Goal: Task Accomplishment & Management: Manage account settings

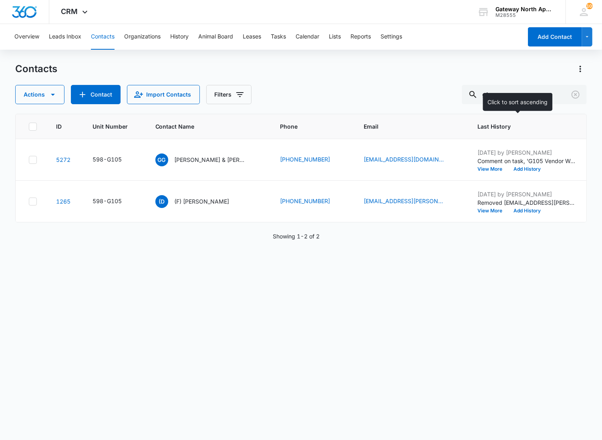
type input "g"
drag, startPoint x: 538, startPoint y: 95, endPoint x: 380, endPoint y: 95, distance: 157.8
click at [380, 97] on div "Actions Contact Import Contacts Filters h104" at bounding box center [301, 94] width 572 height 19
type input "n300"
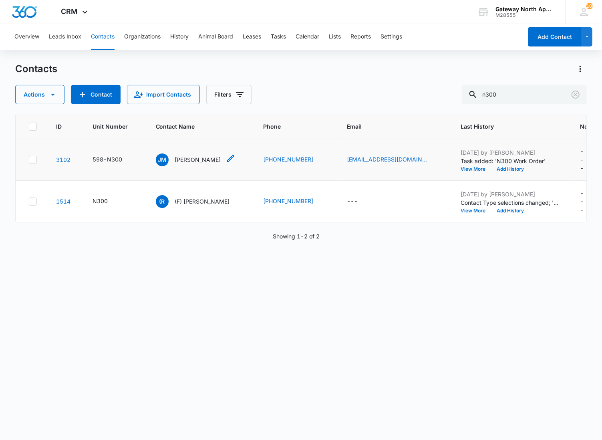
click at [210, 162] on p "[PERSON_NAME]" at bounding box center [198, 159] width 46 height 8
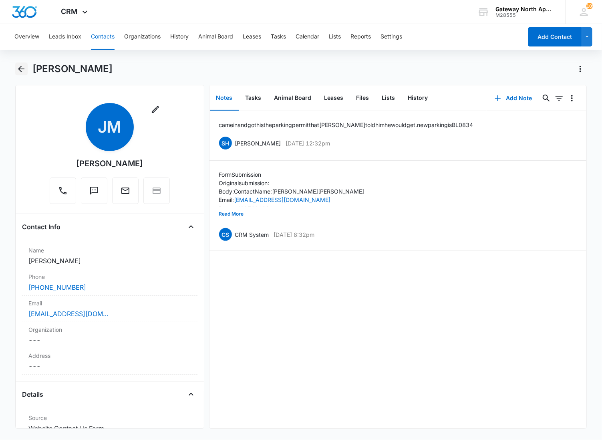
click at [24, 70] on icon "Back" at bounding box center [21, 69] width 10 height 10
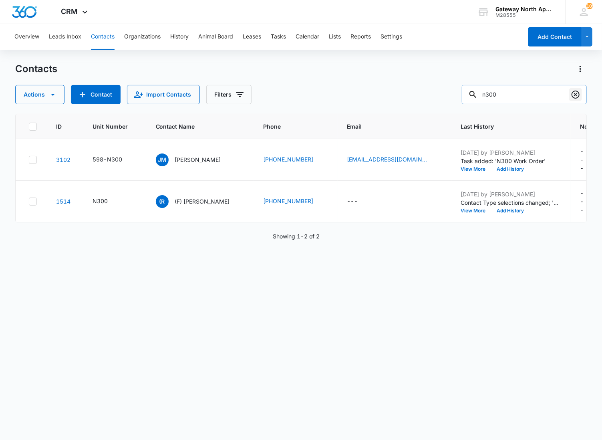
click at [573, 97] on icon "Clear" at bounding box center [576, 95] width 8 height 8
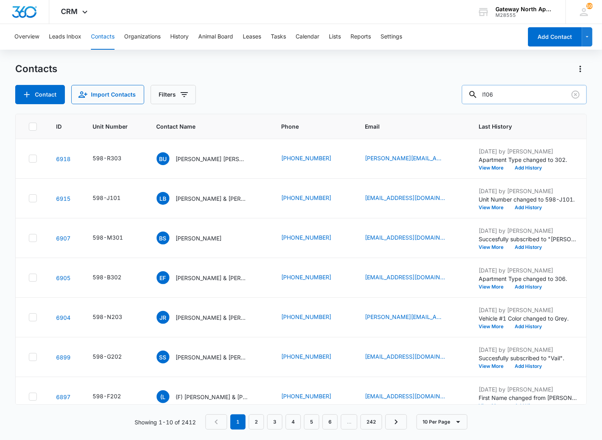
type input "l106"
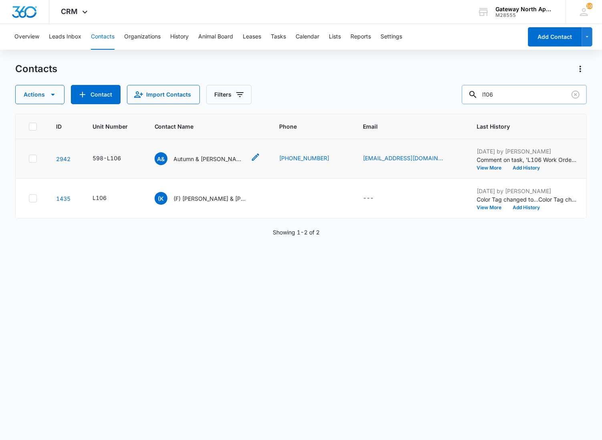
click at [198, 156] on p "Autumn & [PERSON_NAME]" at bounding box center [210, 159] width 72 height 8
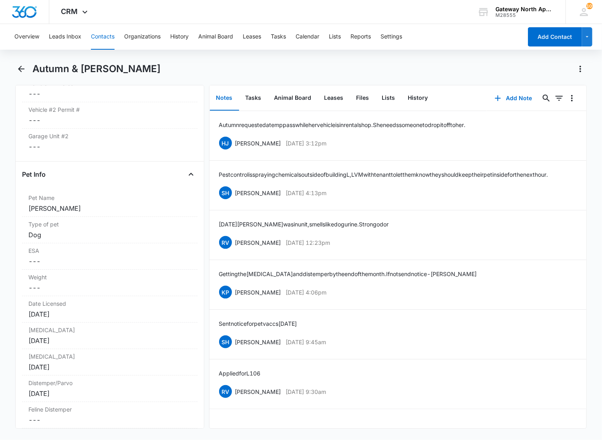
scroll to position [1558, 0]
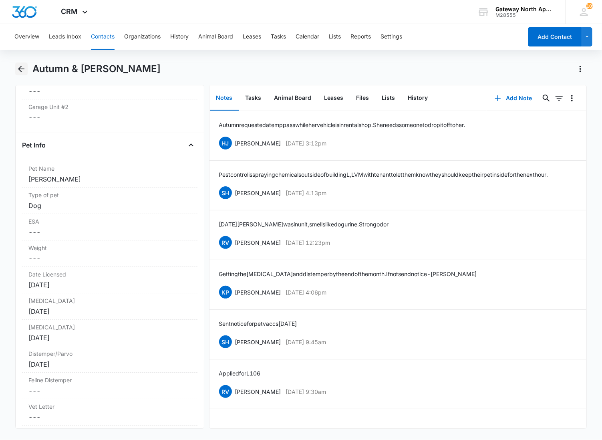
click at [23, 66] on icon "Back" at bounding box center [21, 69] width 10 height 10
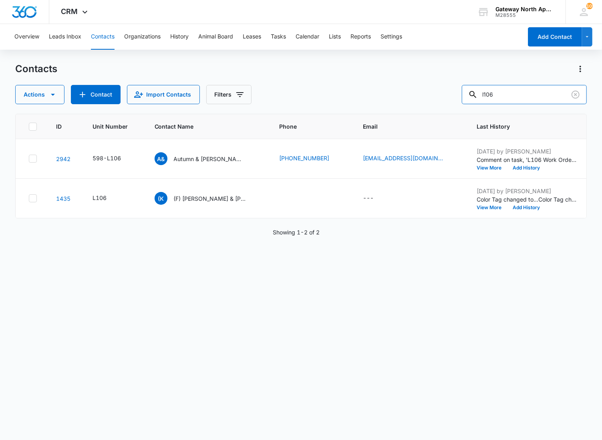
drag, startPoint x: 434, startPoint y: 97, endPoint x: 367, endPoint y: 92, distance: 67.5
click at [386, 99] on div "Actions Contact Import Contacts Filters l106" at bounding box center [301, 94] width 572 height 19
type input "g301"
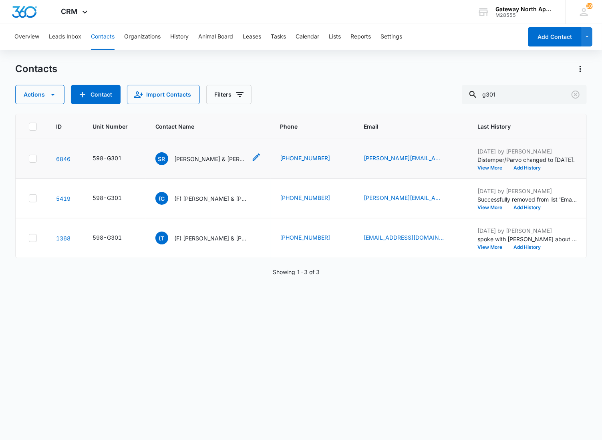
click at [221, 162] on p "[PERSON_NAME] & [PERSON_NAME]" at bounding box center [211, 159] width 72 height 8
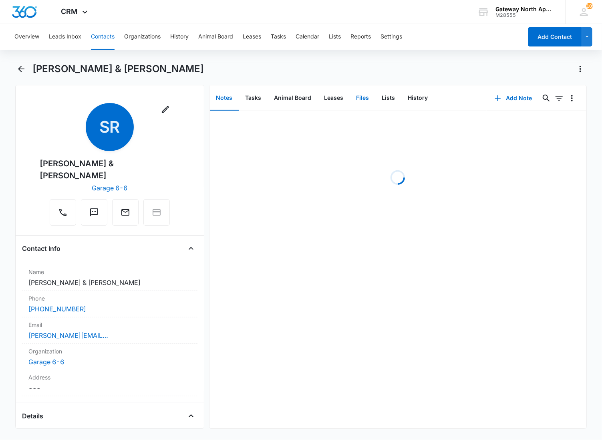
click at [358, 102] on button "Files" at bounding box center [363, 98] width 26 height 25
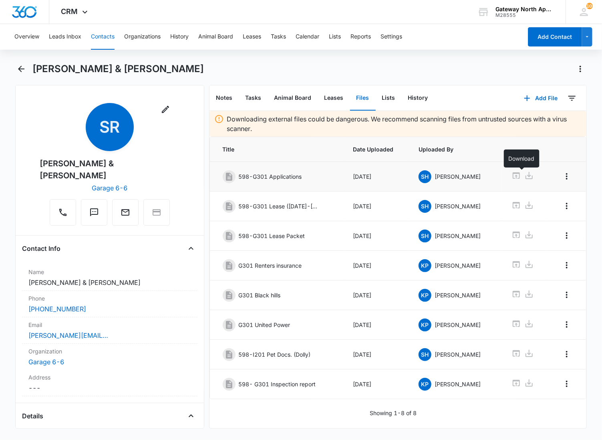
click at [524, 174] on icon at bounding box center [529, 176] width 10 height 10
click at [28, 72] on div "[PERSON_NAME] & [PERSON_NAME]" at bounding box center [301, 73] width 572 height 22
click at [23, 69] on icon "Back" at bounding box center [21, 69] width 6 height 6
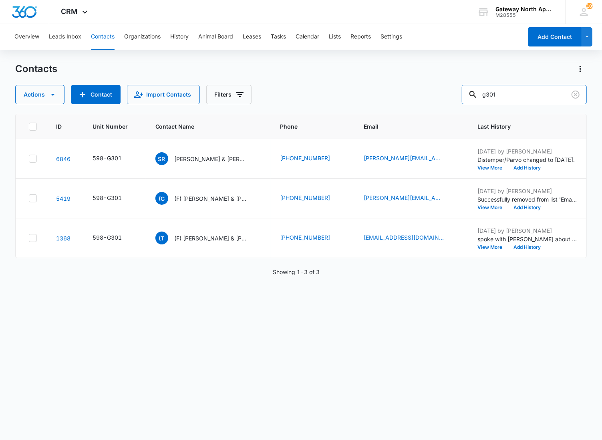
drag, startPoint x: 496, startPoint y: 95, endPoint x: 431, endPoint y: 90, distance: 64.7
click at [432, 99] on div "Actions Contact Import Contacts Filters g301" at bounding box center [301, 94] width 572 height 19
type input "l106"
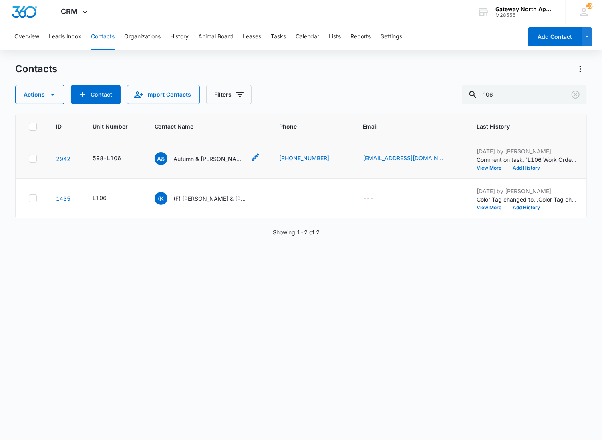
click at [195, 157] on p "Autumn & [PERSON_NAME]" at bounding box center [210, 159] width 72 height 8
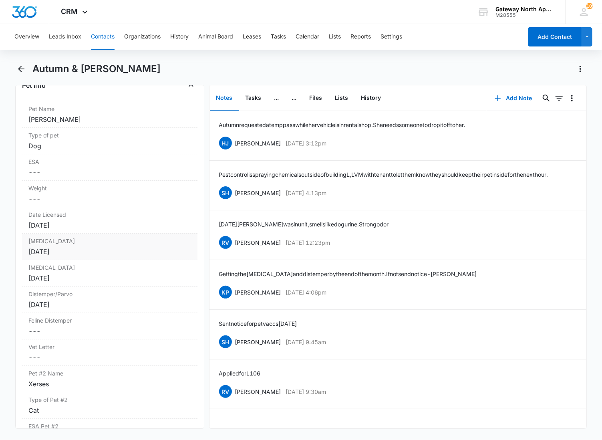
scroll to position [1602, 0]
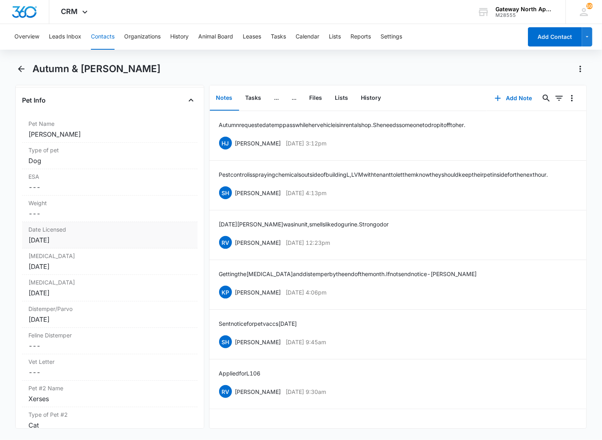
click at [85, 243] on div "[DATE]" at bounding box center [109, 240] width 163 height 10
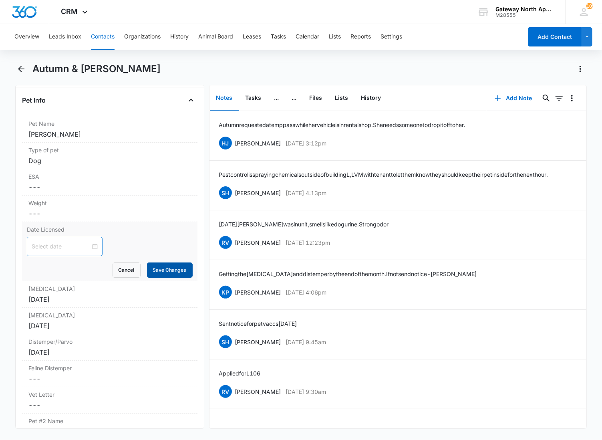
click at [159, 273] on button "Save Changes" at bounding box center [170, 269] width 46 height 15
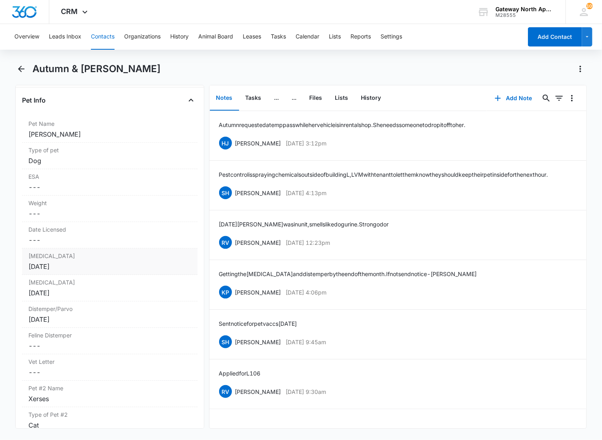
click at [77, 270] on div "[DATE]" at bounding box center [109, 267] width 163 height 10
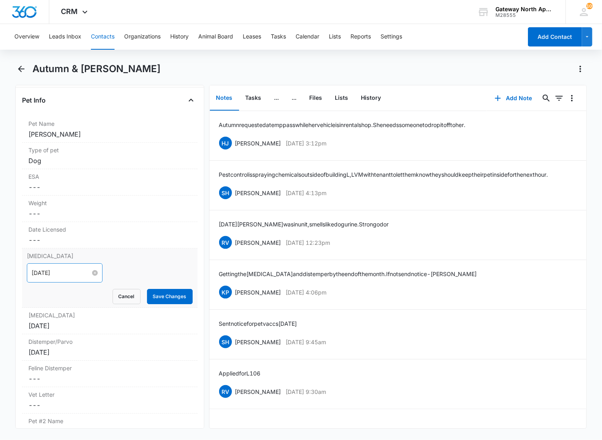
click at [66, 277] on input "[DATE]" at bounding box center [61, 272] width 59 height 9
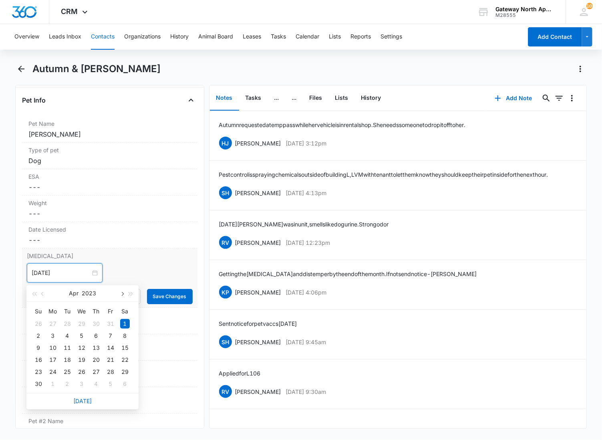
click at [123, 294] on span "button" at bounding box center [122, 294] width 4 height 4
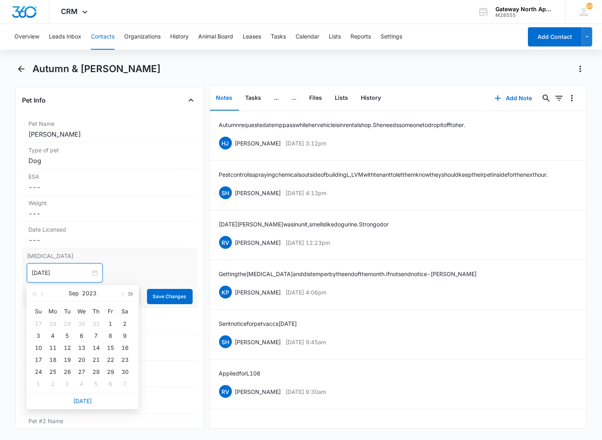
click at [130, 294] on span "button" at bounding box center [131, 294] width 4 height 4
type input "[DATE]"
click at [97, 332] on div "10" at bounding box center [96, 336] width 10 height 10
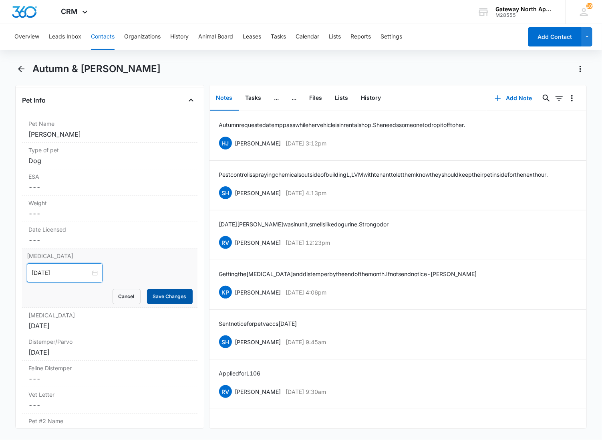
click at [153, 295] on button "Save Changes" at bounding box center [170, 296] width 46 height 15
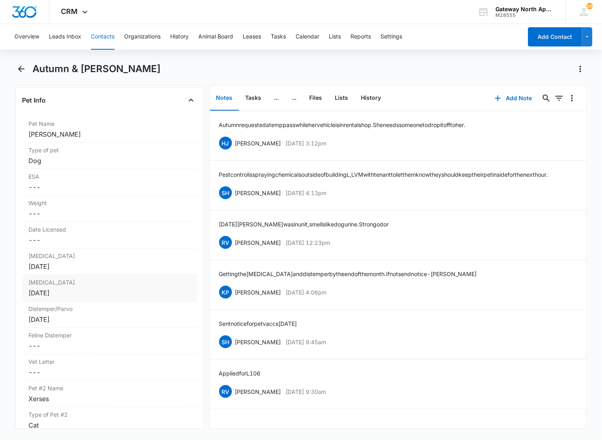
click at [111, 294] on div "[DATE]" at bounding box center [109, 293] width 163 height 10
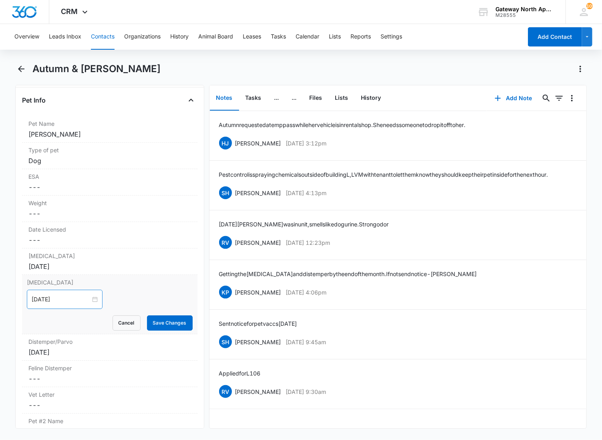
click at [74, 306] on div "[DATE]" at bounding box center [65, 299] width 76 height 19
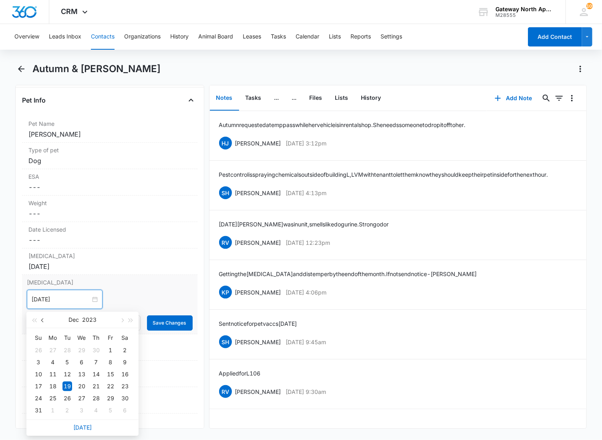
click at [40, 322] on button "button" at bounding box center [42, 320] width 9 height 16
click at [131, 316] on button "button" at bounding box center [131, 320] width 9 height 16
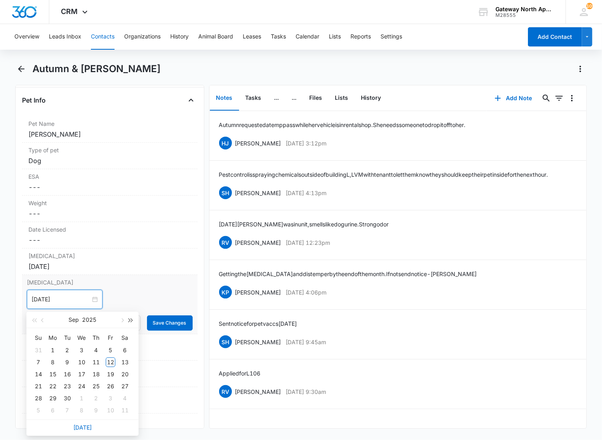
click at [131, 317] on button "button" at bounding box center [131, 320] width 9 height 16
type input "[DATE]"
click at [95, 362] on div "10" at bounding box center [96, 362] width 10 height 10
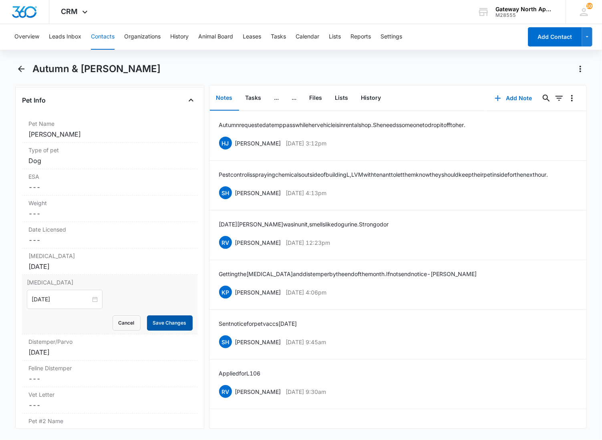
click at [157, 322] on button "Save Changes" at bounding box center [170, 322] width 46 height 15
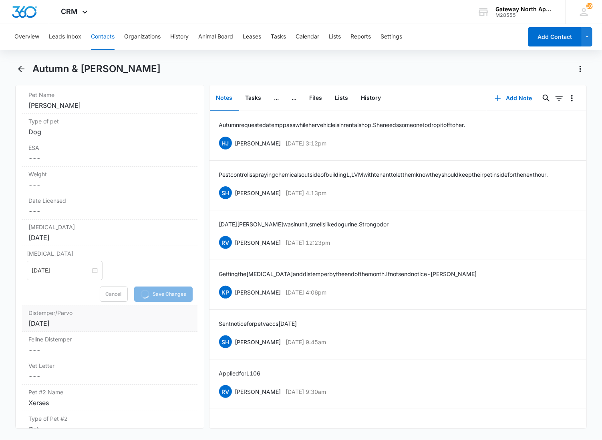
scroll to position [1647, 0]
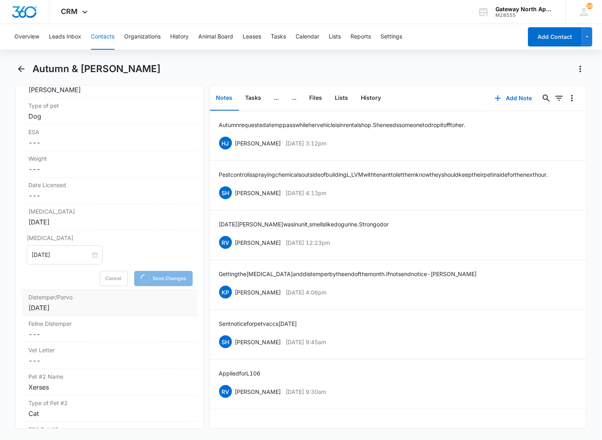
click at [107, 307] on div "[DATE]" at bounding box center [109, 308] width 163 height 10
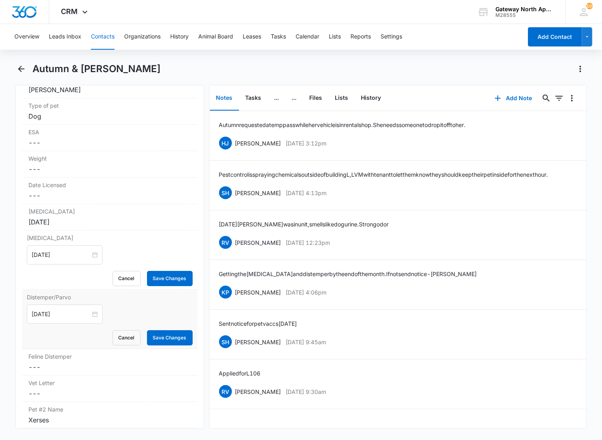
click at [74, 318] on input "[DATE]" at bounding box center [61, 314] width 59 height 9
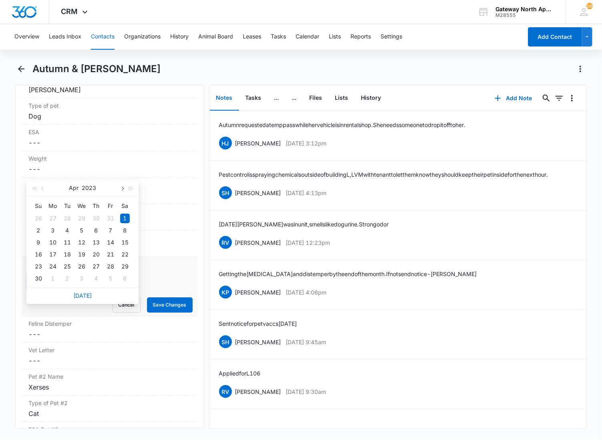
click at [119, 189] on button "button" at bounding box center [121, 188] width 9 height 16
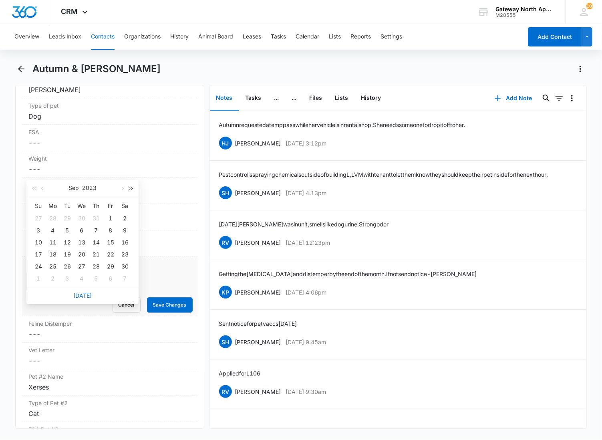
click at [131, 189] on span "button" at bounding box center [131, 189] width 4 height 4
type input "[DATE]"
click at [95, 227] on div "10" at bounding box center [96, 231] width 10 height 10
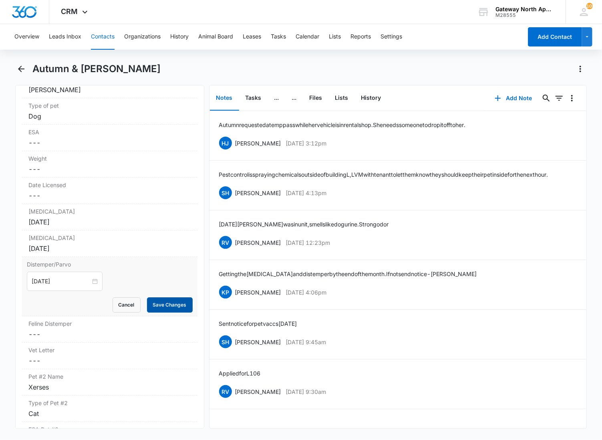
click at [162, 301] on button "Save Changes" at bounding box center [170, 304] width 46 height 15
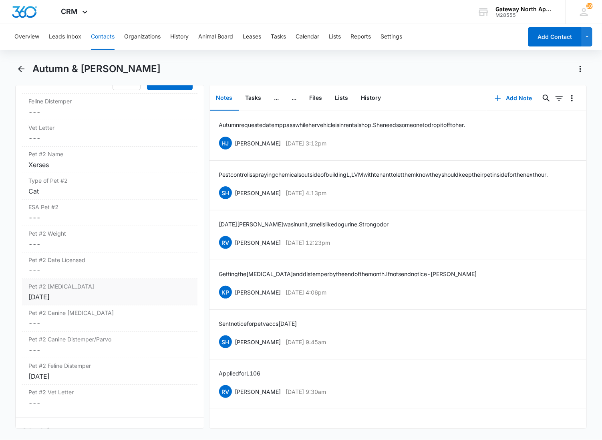
click at [103, 300] on div "[DATE]" at bounding box center [109, 297] width 163 height 10
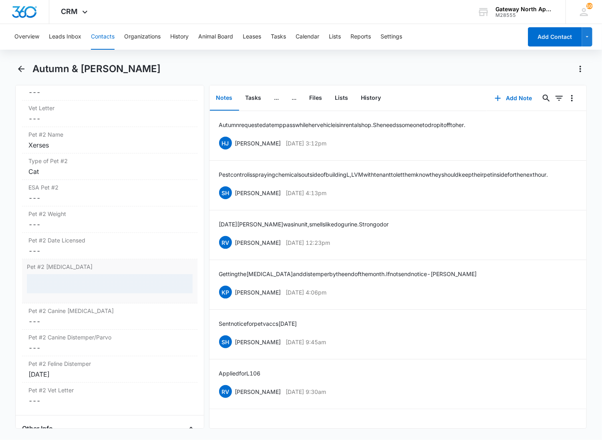
scroll to position [1854, 0]
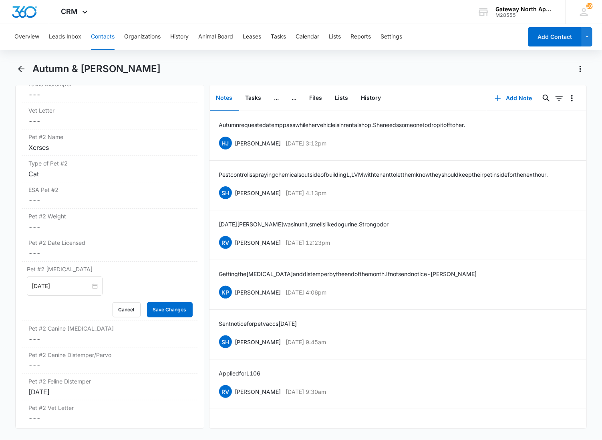
click at [63, 290] on input "[DATE]" at bounding box center [61, 286] width 59 height 9
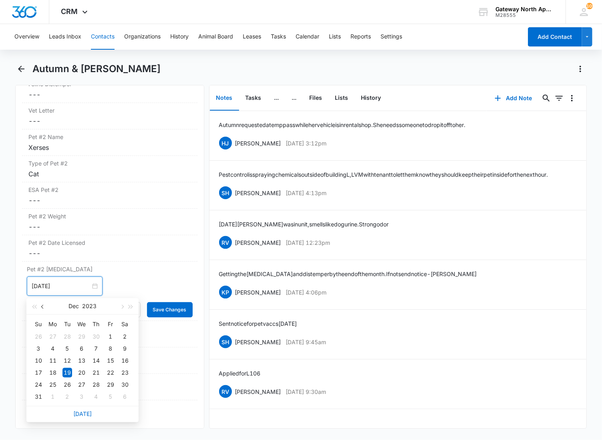
click at [39, 310] on button "button" at bounding box center [42, 306] width 9 height 16
click at [128, 303] on button "button" at bounding box center [131, 306] width 9 height 16
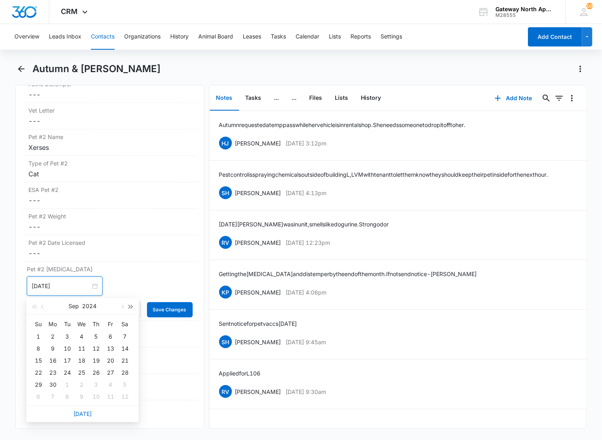
click at [128, 303] on button "button" at bounding box center [131, 306] width 9 height 16
type input "[DATE]"
click at [96, 348] on div "10" at bounding box center [96, 349] width 10 height 10
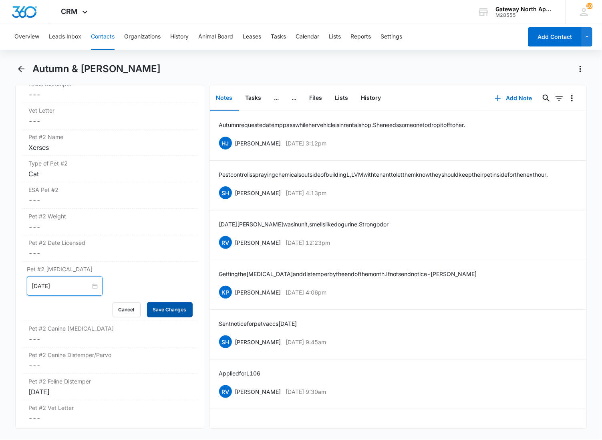
click at [151, 308] on button "Save Changes" at bounding box center [170, 309] width 46 height 15
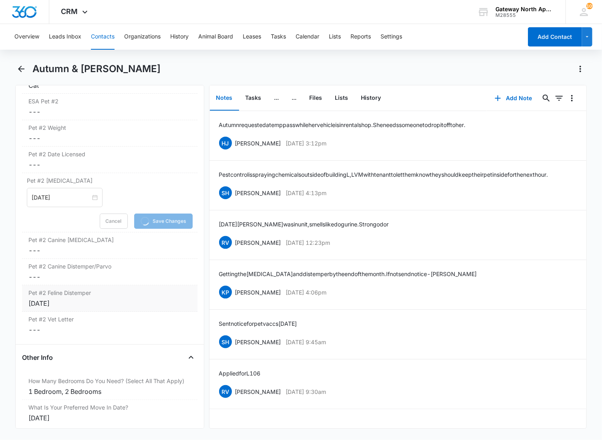
scroll to position [1943, 0]
click at [118, 296] on label "Pet #2 Feline Distemper" at bounding box center [109, 292] width 163 height 8
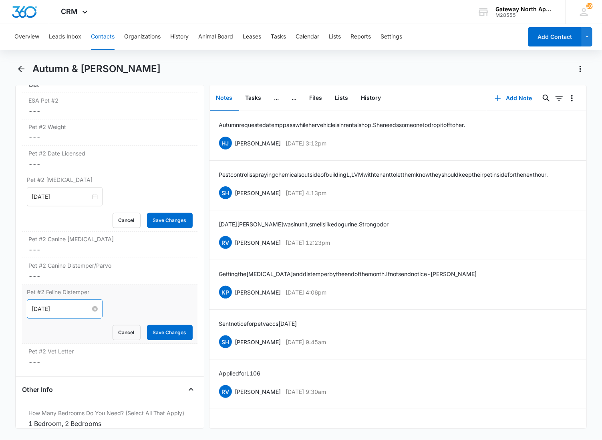
click at [77, 308] on input "[DATE]" at bounding box center [61, 308] width 59 height 9
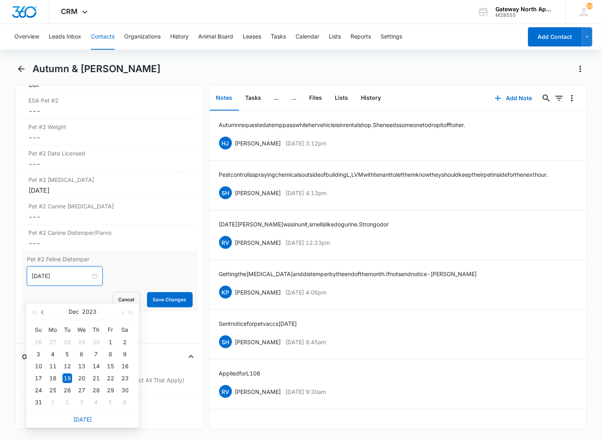
click at [44, 311] on span "button" at bounding box center [43, 312] width 4 height 4
click at [130, 312] on span "button" at bounding box center [131, 312] width 4 height 4
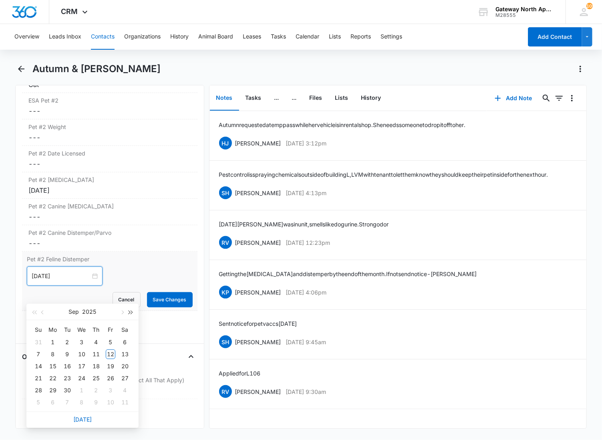
click at [130, 312] on span "button" at bounding box center [131, 312] width 4 height 4
type input "[DATE]"
click at [94, 353] on div "10" at bounding box center [96, 354] width 10 height 10
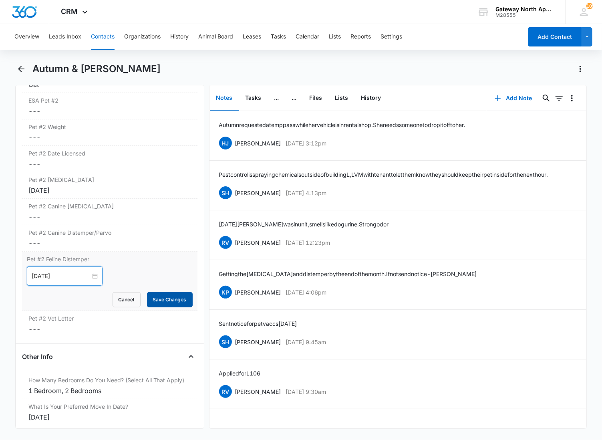
click at [157, 303] on button "Save Changes" at bounding box center [170, 299] width 46 height 15
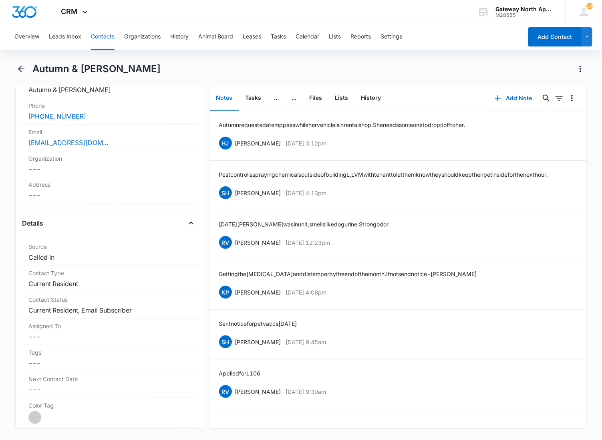
scroll to position [0, 0]
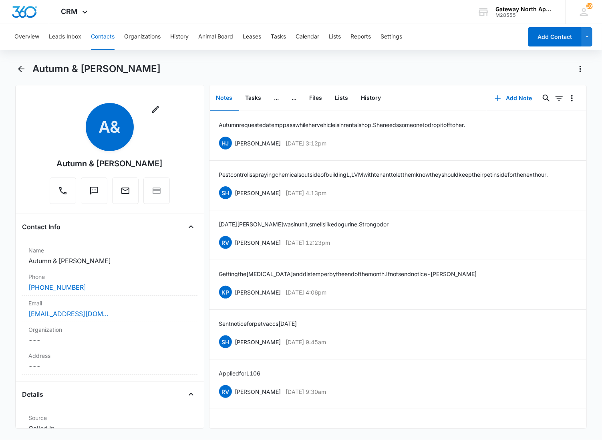
click at [22, 87] on div "Remove A& Autumn & [PERSON_NAME] Contact Info Name Cancel Save Changes Autumn &…" at bounding box center [109, 257] width 189 height 344
click at [322, 95] on button "Files" at bounding box center [316, 98] width 26 height 25
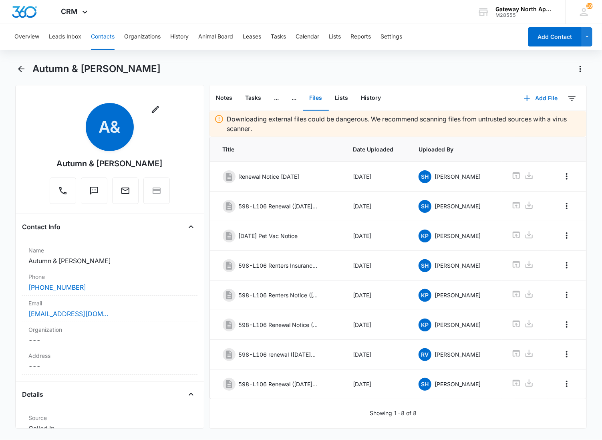
click at [530, 100] on button "Add File" at bounding box center [541, 98] width 50 height 19
click at [524, 127] on button "Upload Files" at bounding box center [534, 123] width 61 height 12
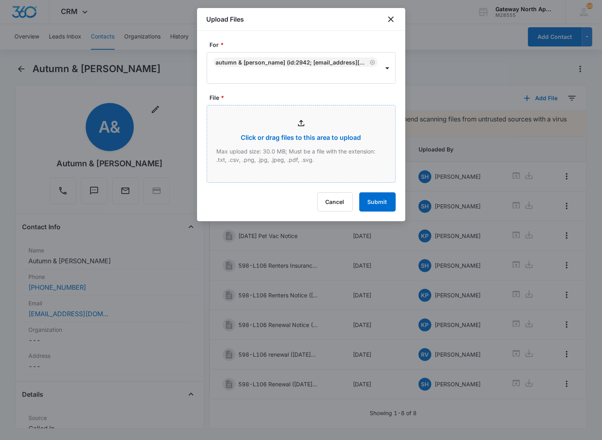
type input "C:\fakepath\Xerox Scan_09122025164429.pdf"
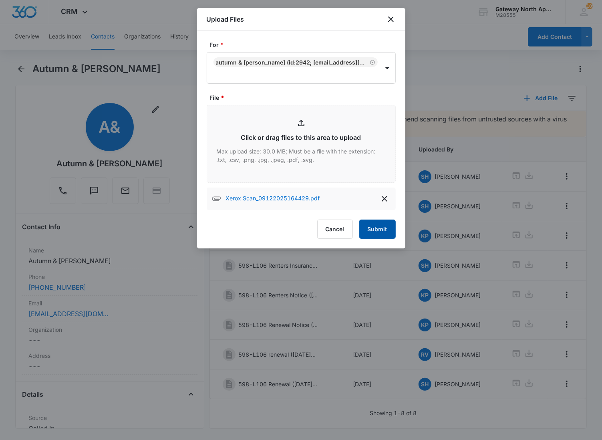
click at [385, 231] on button "Submit" at bounding box center [377, 229] width 36 height 19
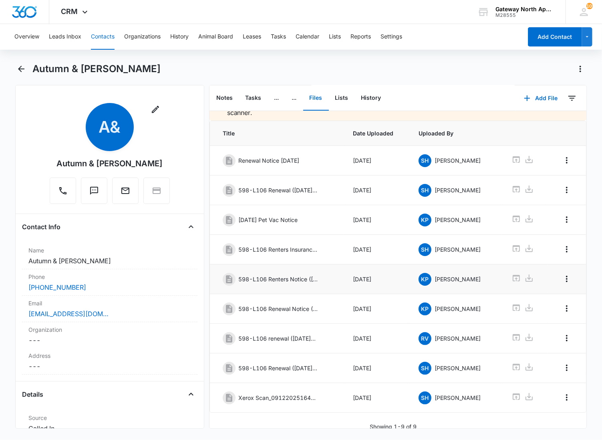
scroll to position [30, 0]
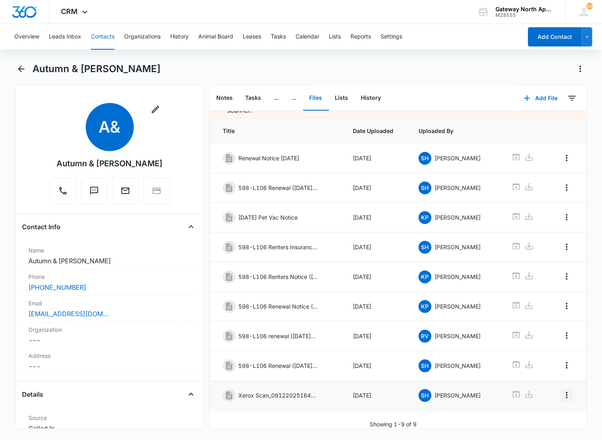
click at [562, 390] on icon "Overflow Menu" at bounding box center [567, 395] width 10 height 10
click at [537, 410] on div "Edit" at bounding box center [538, 410] width 17 height 6
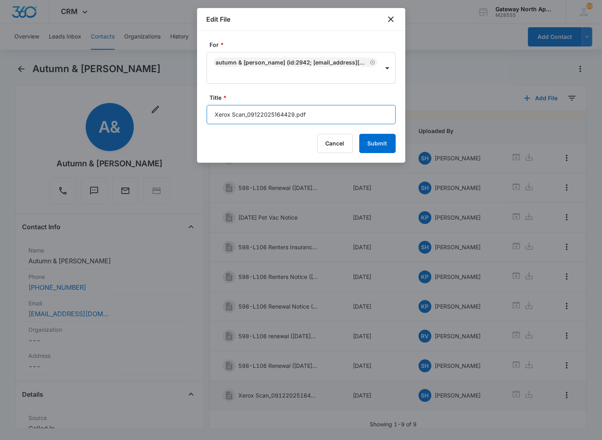
drag, startPoint x: 322, startPoint y: 118, endPoint x: 200, endPoint y: 114, distance: 121.9
click at [200, 114] on div "For * Autumn & [PERSON_NAME] (ID:2942; [EMAIL_ADDRESS][DOMAIN_NAME]; 7209018447…" at bounding box center [301, 97] width 208 height 132
type input "598-L106 Updated Pet Vaccinations"
click at [359, 134] on button "Submit" at bounding box center [377, 143] width 36 height 19
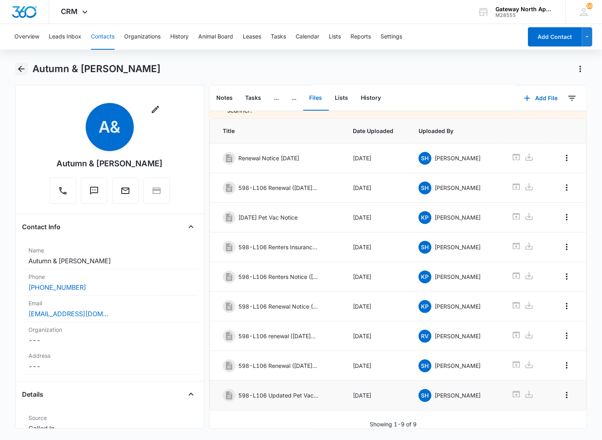
click at [16, 72] on icon "Back" at bounding box center [21, 69] width 10 height 10
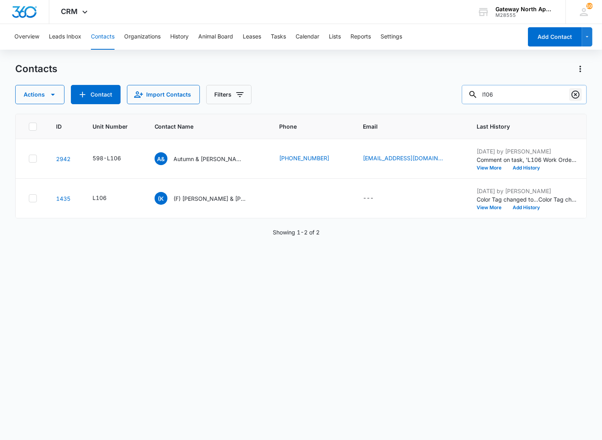
click at [576, 91] on icon "Clear" at bounding box center [576, 95] width 8 height 8
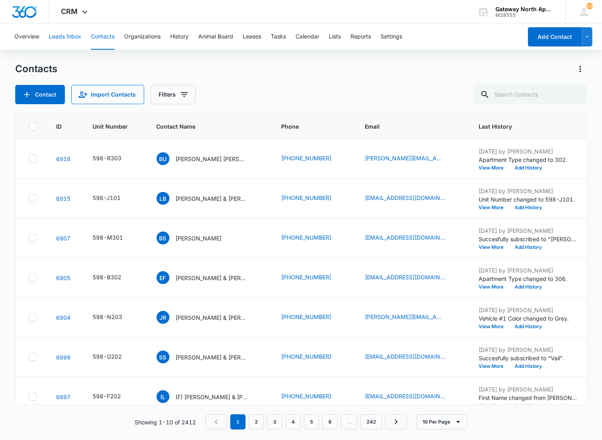
click at [70, 39] on button "Leads Inbox" at bounding box center [65, 37] width 32 height 26
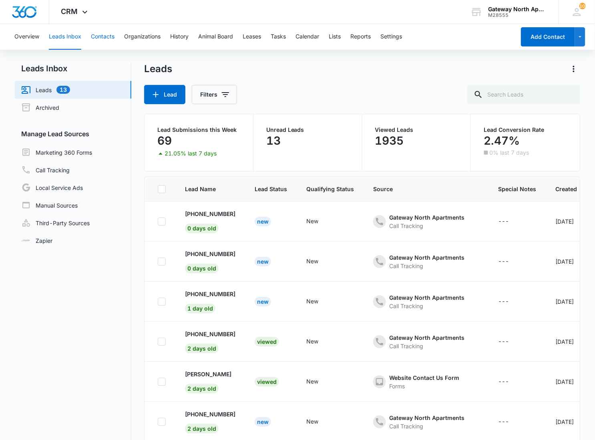
click at [102, 33] on button "Contacts" at bounding box center [103, 37] width 24 height 26
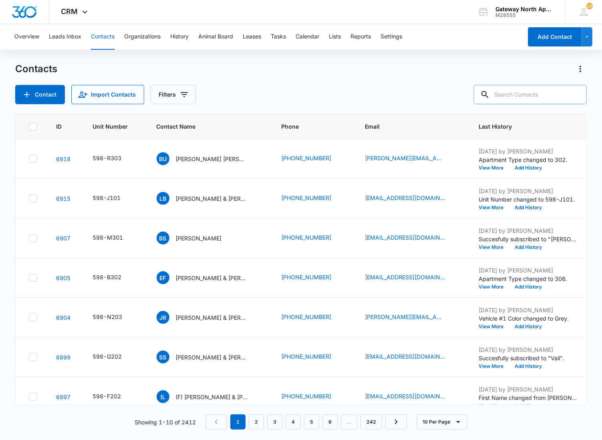
click at [523, 96] on input "text" at bounding box center [530, 94] width 113 height 19
type input "c102"
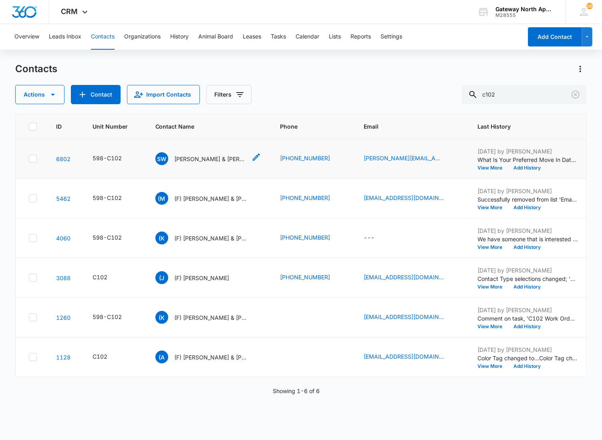
click at [192, 158] on p "[PERSON_NAME] & [PERSON_NAME]" at bounding box center [211, 159] width 72 height 8
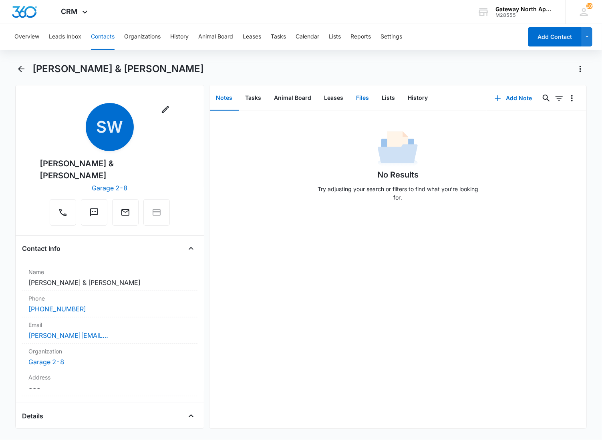
click at [370, 98] on button "Files" at bounding box center [363, 98] width 26 height 25
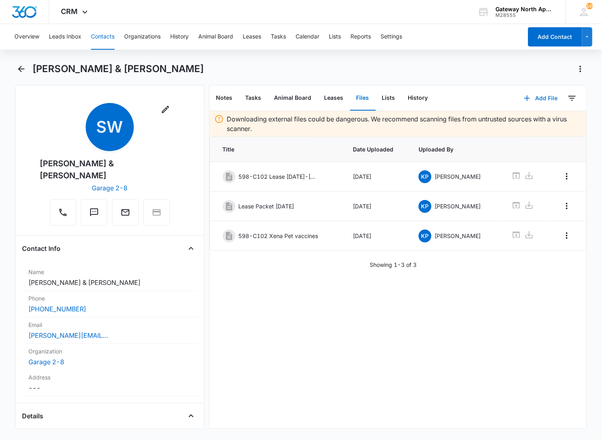
click at [522, 98] on icon "button" at bounding box center [527, 98] width 10 height 10
click at [522, 121] on div "Upload Files" at bounding box center [530, 124] width 32 height 6
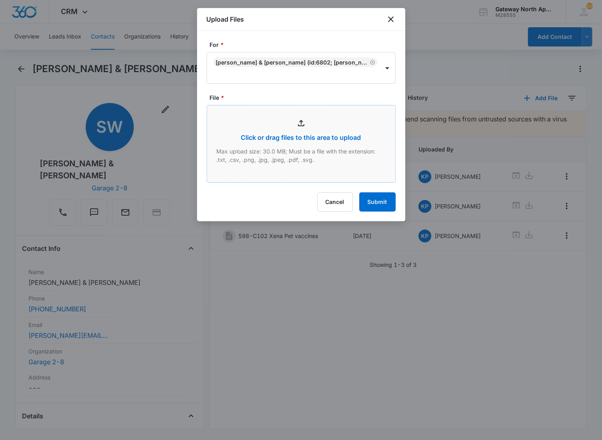
type input "C:\fakepath\Xerox Scan_09122025165657.pdf"
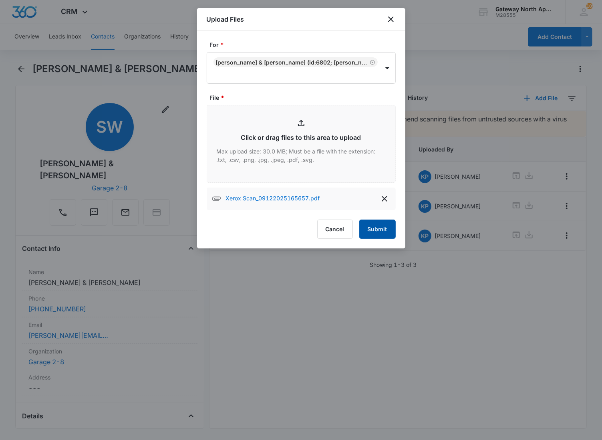
click at [367, 235] on button "Submit" at bounding box center [377, 229] width 36 height 19
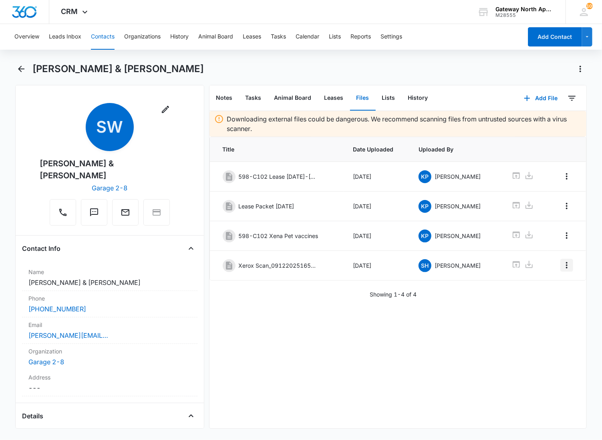
click at [562, 262] on icon "Overflow Menu" at bounding box center [567, 265] width 10 height 10
click at [543, 286] on button "Edit" at bounding box center [544, 290] width 46 height 12
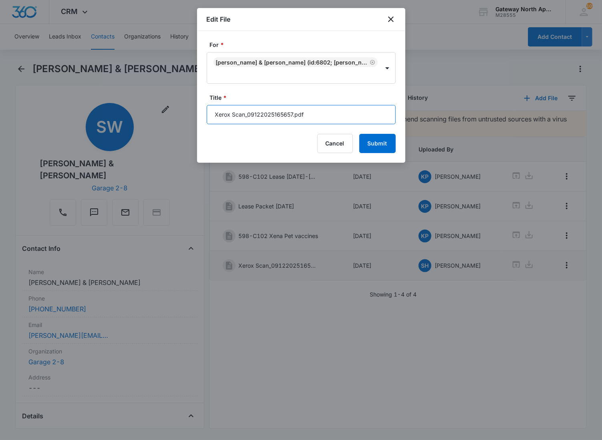
drag, startPoint x: 314, startPoint y: 118, endPoint x: 199, endPoint y: 78, distance: 121.4
click at [185, 114] on body "CRM Apps Reputation Websites Forms CRM Email Social Content Ads Intelligence Fi…" at bounding box center [301, 220] width 602 height 440
type input "598-C102 Inspection Report"
click at [359, 134] on button "Submit" at bounding box center [377, 143] width 36 height 19
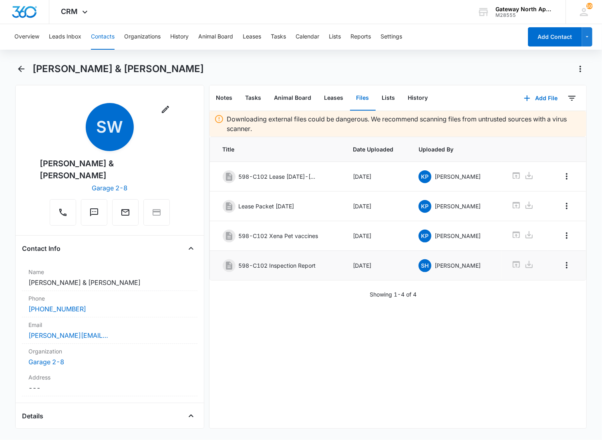
click at [309, 314] on div "Downloading external files could be dangerous. We recommend scanning files from…" at bounding box center [398, 269] width 377 height 317
click at [18, 68] on icon "Back" at bounding box center [21, 69] width 10 height 10
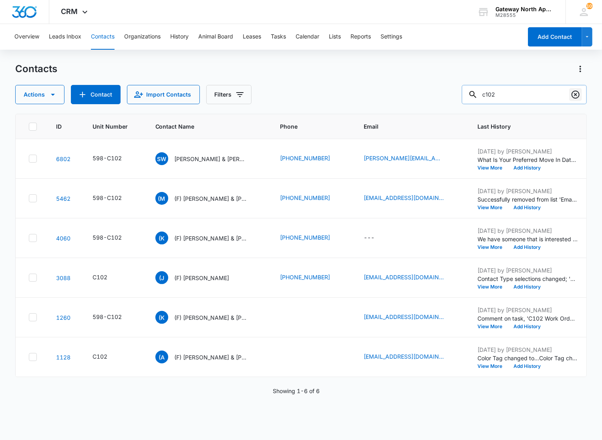
click at [574, 93] on icon "Clear" at bounding box center [576, 95] width 8 height 8
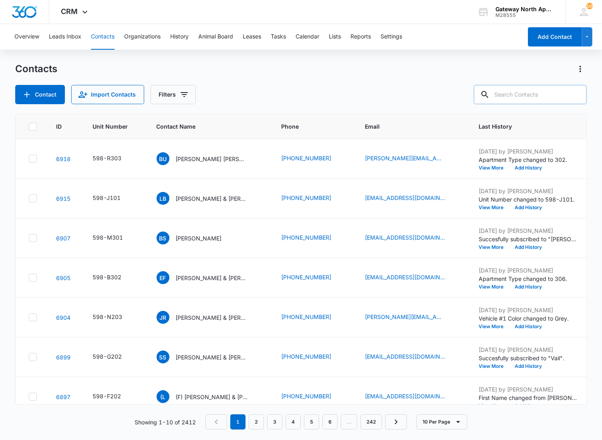
click at [521, 98] on input "text" at bounding box center [530, 94] width 113 height 19
type input "e103"
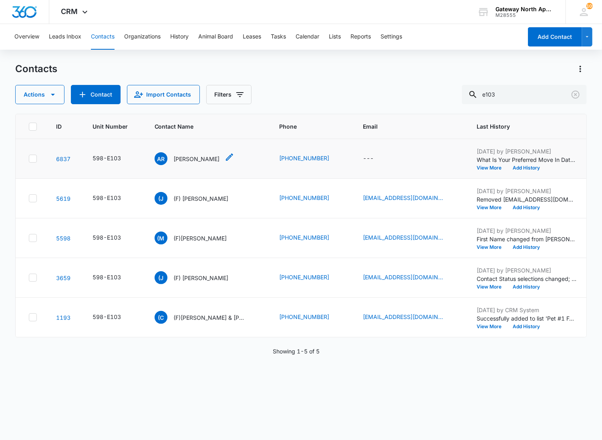
click at [199, 158] on p "[PERSON_NAME]" at bounding box center [197, 159] width 46 height 8
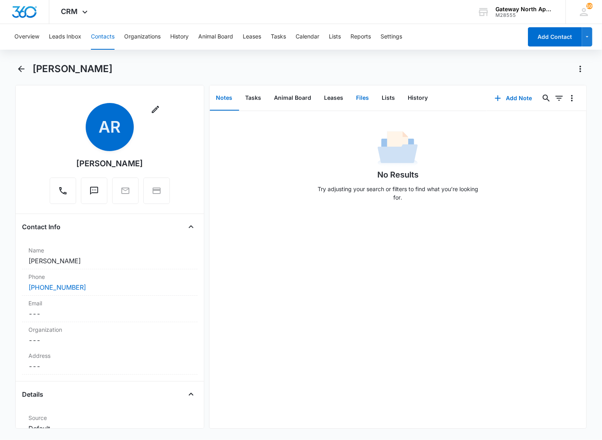
click at [361, 103] on button "Files" at bounding box center [363, 98] width 26 height 25
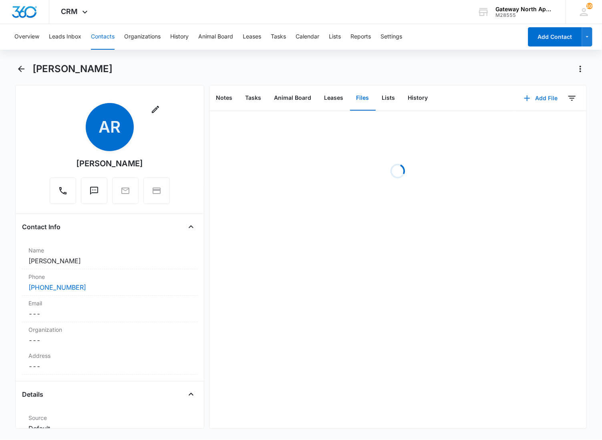
click at [526, 98] on button "Add File" at bounding box center [541, 98] width 50 height 19
click at [520, 121] on div "Upload Files" at bounding box center [530, 124] width 32 height 6
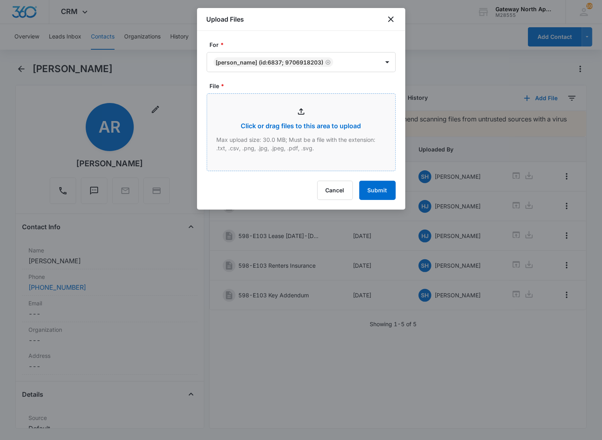
type input "C:\fakepath\Xerox Scan_09122025170121.pdf"
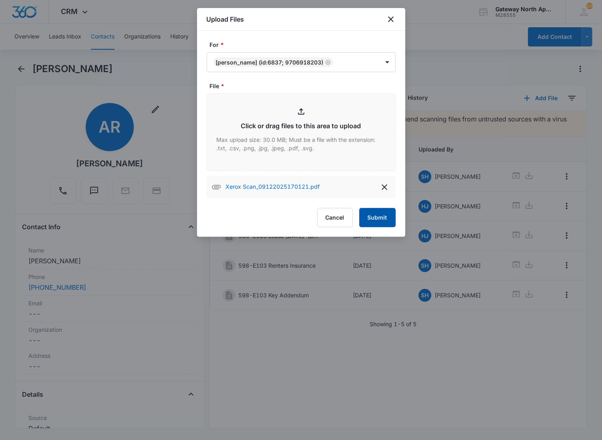
click at [382, 217] on button "Submit" at bounding box center [377, 217] width 36 height 19
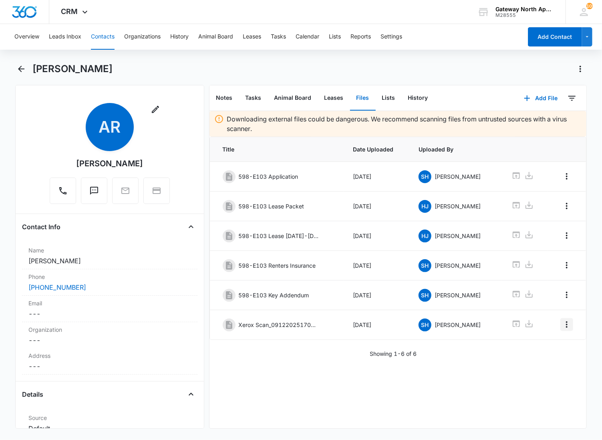
click at [562, 329] on icon "Overflow Menu" at bounding box center [567, 325] width 10 height 10
click at [547, 348] on button "Edit" at bounding box center [544, 350] width 46 height 12
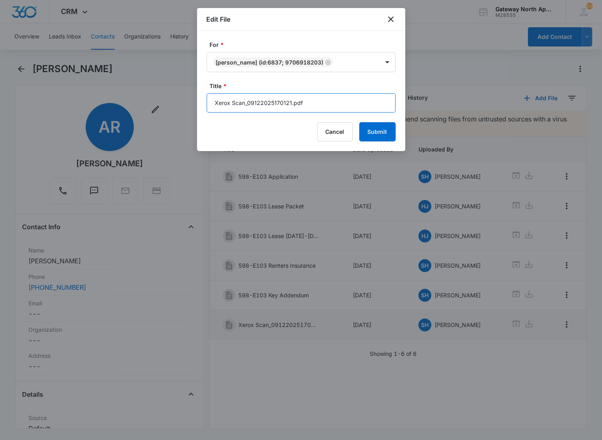
drag, startPoint x: 317, startPoint y: 105, endPoint x: 196, endPoint y: 103, distance: 121.0
click at [196, 103] on body "CRM Apps Reputation Websites Forms CRM Email Social Content Ads Intelligence Fi…" at bounding box center [301, 220] width 602 height 440
type input "598-E103 Uniter Power Bill"
click at [359, 122] on button "Submit" at bounding box center [377, 131] width 36 height 19
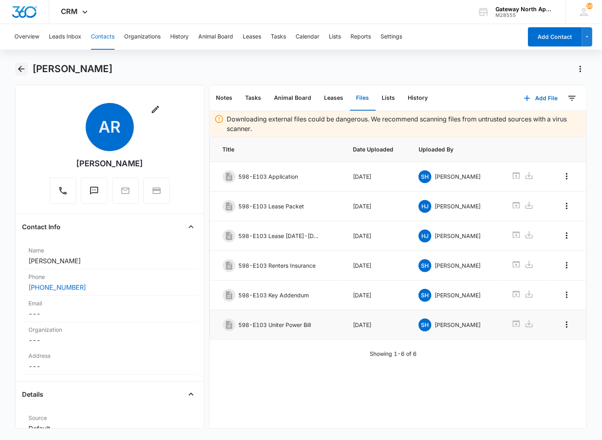
click at [19, 70] on icon "Back" at bounding box center [21, 69] width 6 height 6
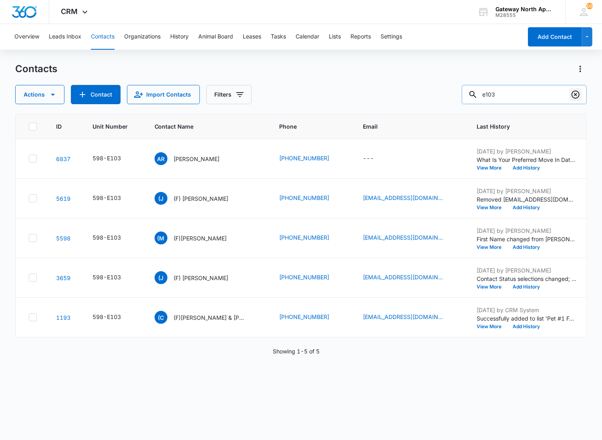
click at [578, 91] on icon "Clear" at bounding box center [576, 95] width 8 height 8
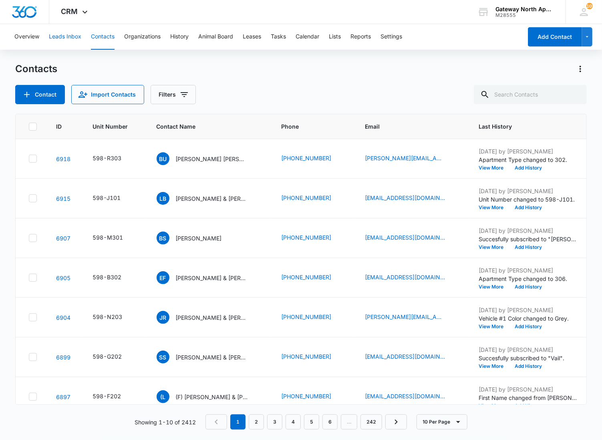
click at [73, 40] on button "Leads Inbox" at bounding box center [65, 37] width 32 height 26
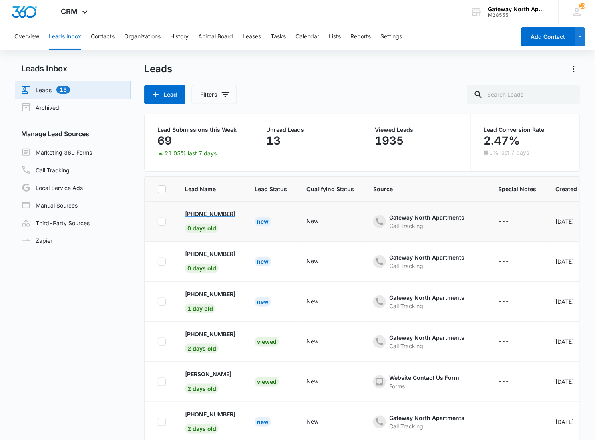
click at [219, 215] on p "[PHONE_NUMBER]" at bounding box center [210, 214] width 50 height 8
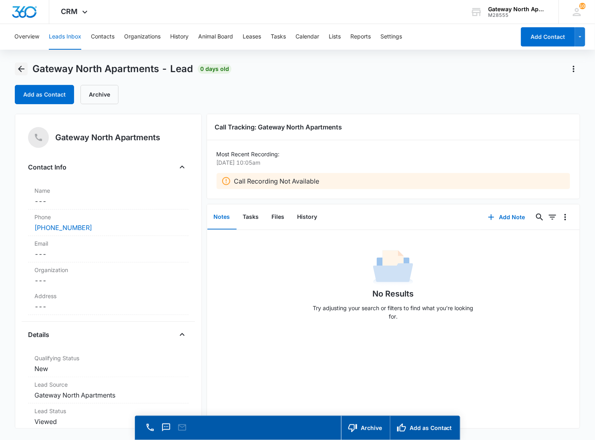
click at [22, 69] on icon "Back" at bounding box center [21, 69] width 6 height 6
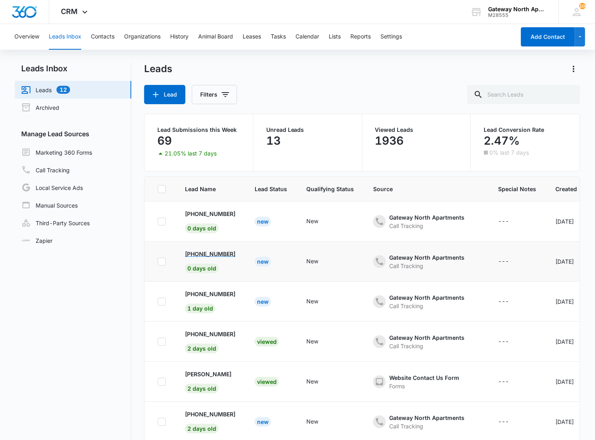
click at [206, 250] on p "[PHONE_NUMBER]" at bounding box center [210, 254] width 50 height 8
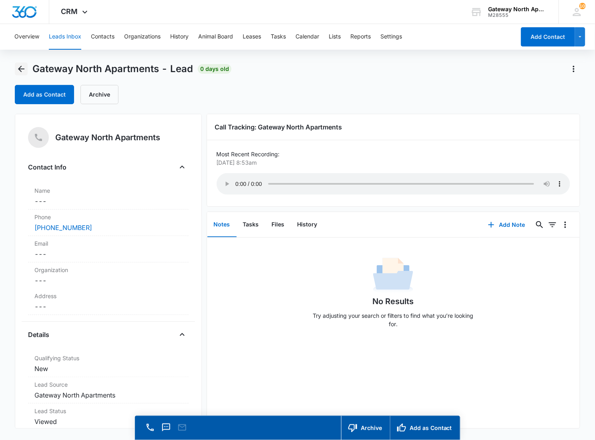
click at [24, 67] on icon "Back" at bounding box center [21, 69] width 10 height 10
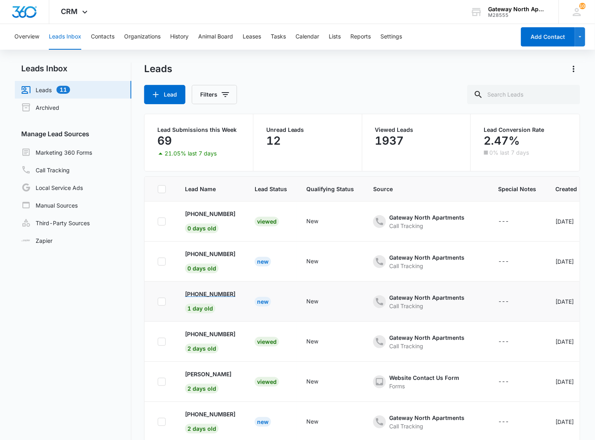
click at [204, 294] on p "[PHONE_NUMBER]" at bounding box center [210, 294] width 50 height 8
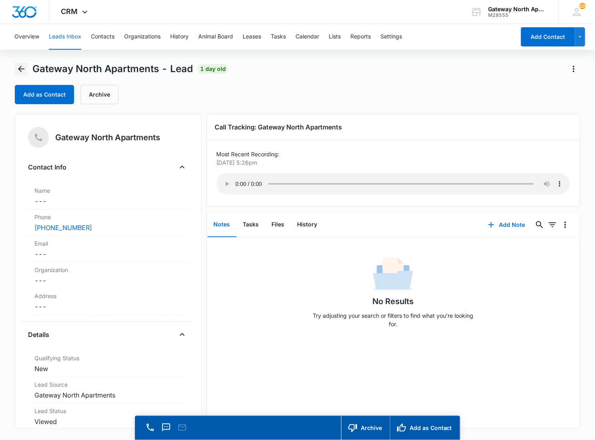
click at [22, 66] on icon "Back" at bounding box center [21, 69] width 10 height 10
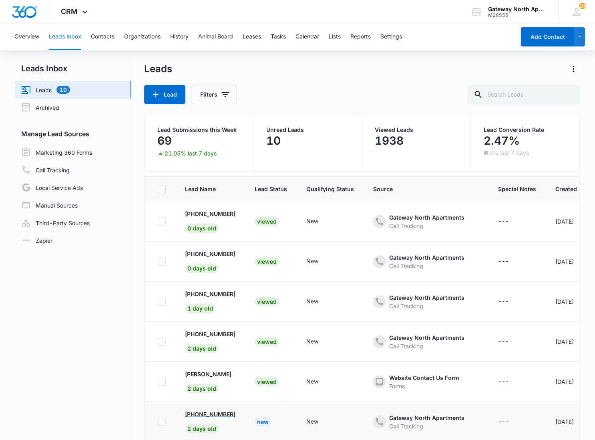
click at [217, 415] on p "[PHONE_NUMBER]" at bounding box center [210, 414] width 50 height 8
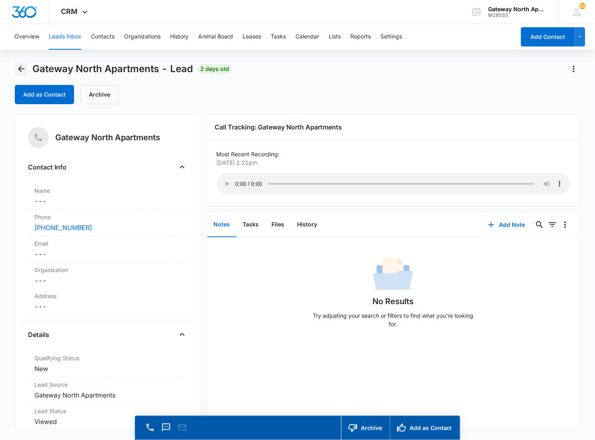
click at [18, 69] on icon "Back" at bounding box center [21, 69] width 10 height 10
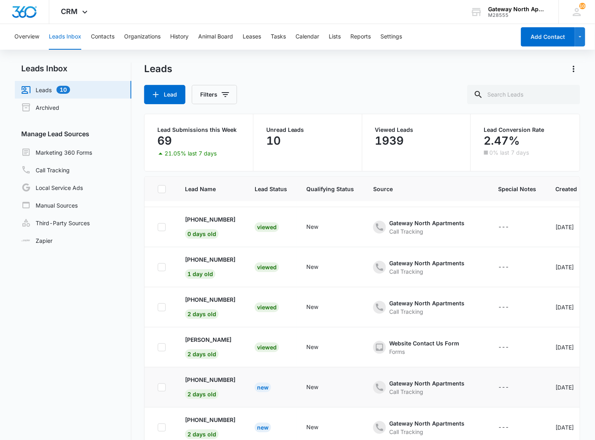
scroll to position [133, 0]
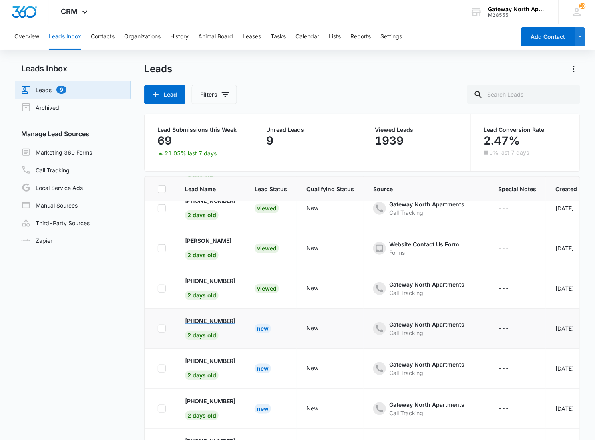
click at [202, 318] on p "[PHONE_NUMBER]" at bounding box center [210, 320] width 50 height 8
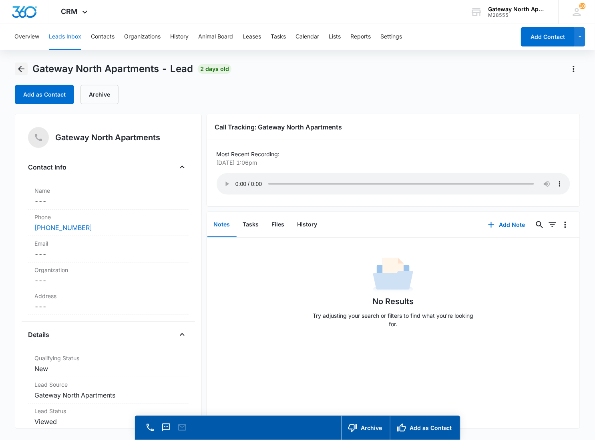
click at [22, 67] on icon "Back" at bounding box center [21, 69] width 10 height 10
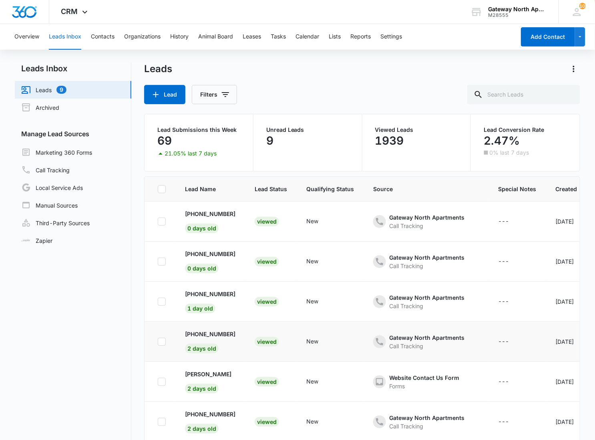
scroll to position [133, 0]
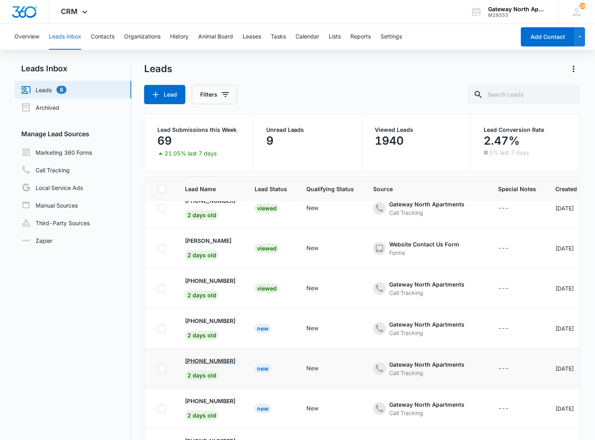
click at [204, 359] on p "[PHONE_NUMBER]" at bounding box center [210, 361] width 50 height 8
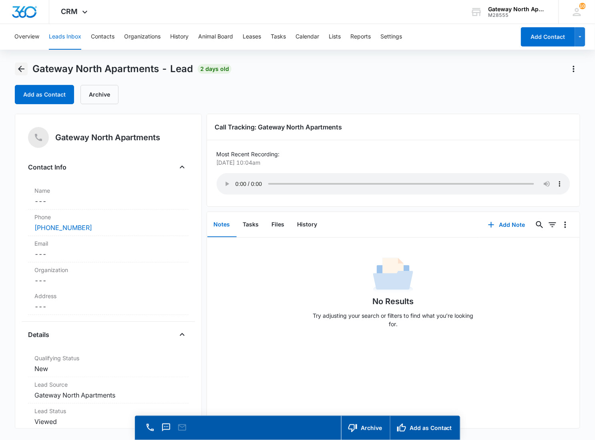
click at [22, 74] on button "Back" at bounding box center [21, 68] width 13 height 13
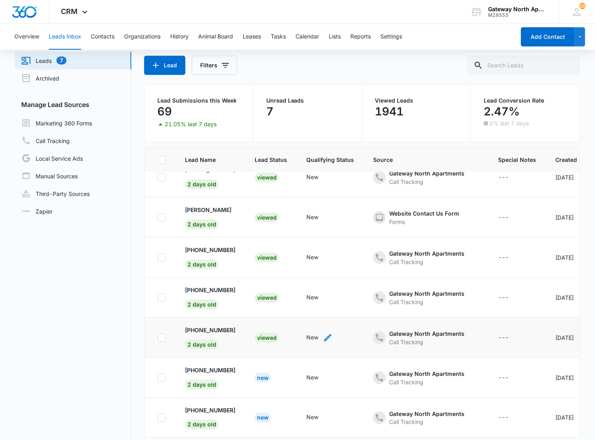
scroll to position [44, 0]
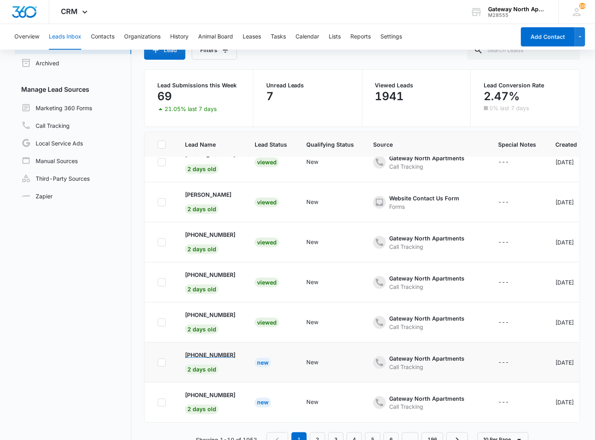
click at [212, 351] on p "[PHONE_NUMBER]" at bounding box center [210, 355] width 50 height 8
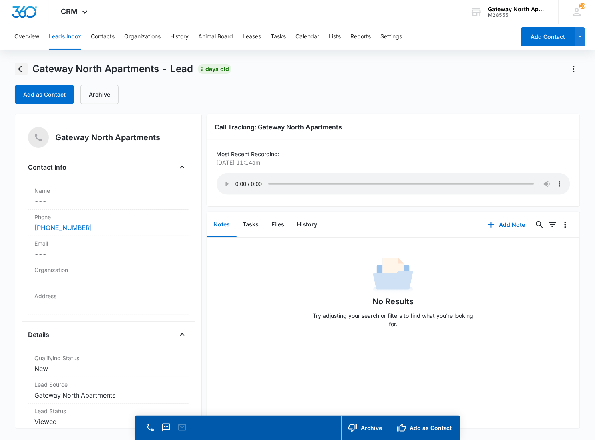
click at [19, 62] on button "Back" at bounding box center [21, 68] width 13 height 13
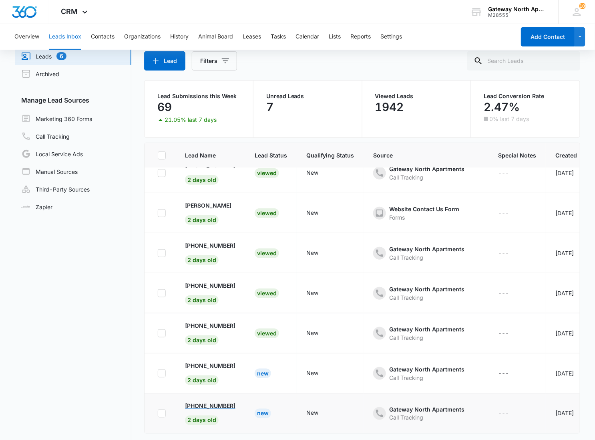
scroll to position [62, 0]
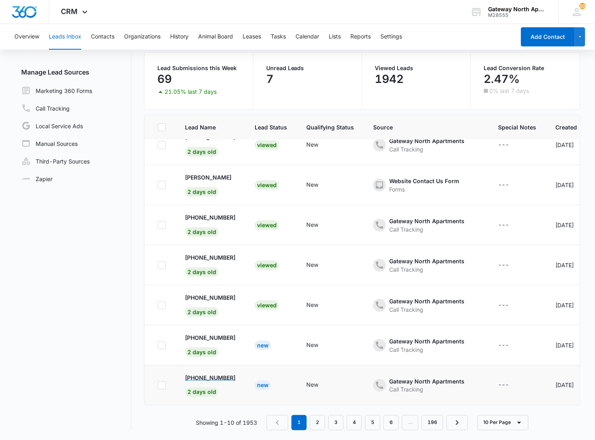
click at [213, 373] on p "[PHONE_NUMBER]" at bounding box center [210, 377] width 50 height 8
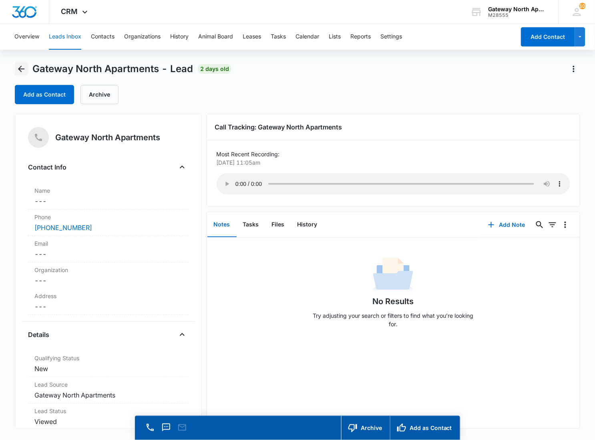
click at [17, 71] on icon "Back" at bounding box center [21, 69] width 10 height 10
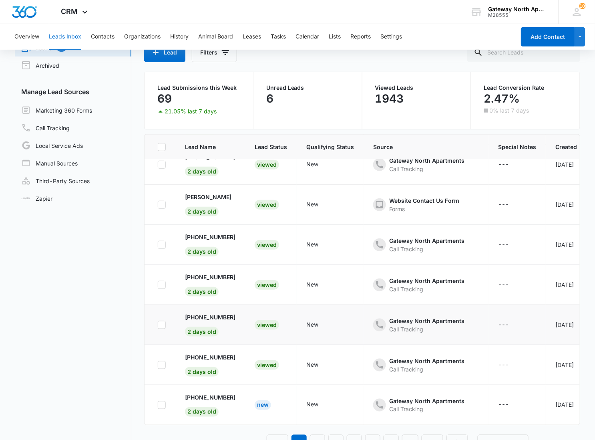
scroll to position [62, 0]
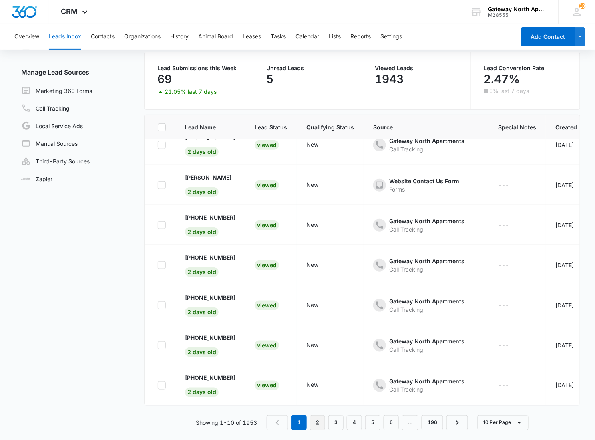
click at [316, 419] on link "2" at bounding box center [317, 422] width 15 height 15
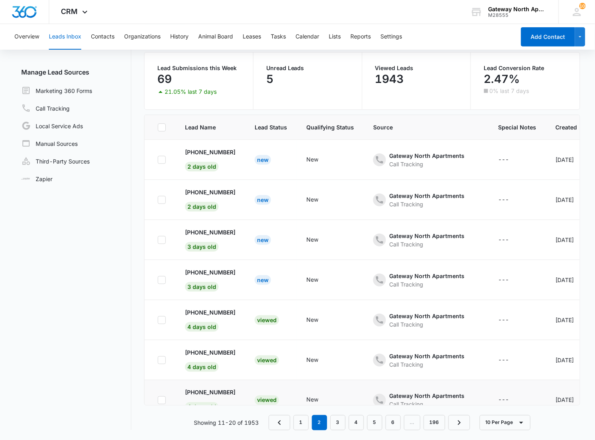
scroll to position [0, 0]
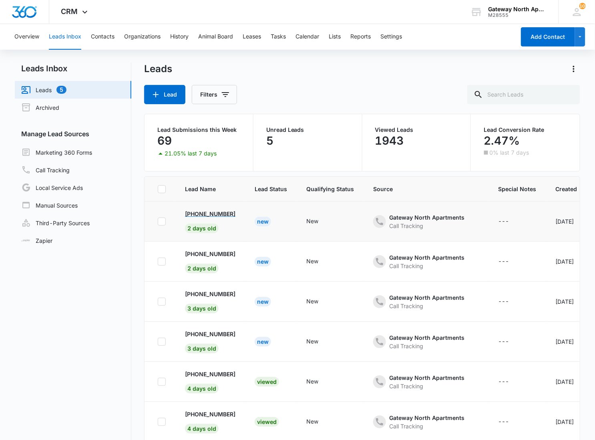
click at [222, 212] on p "[PHONE_NUMBER]" at bounding box center [210, 214] width 50 height 8
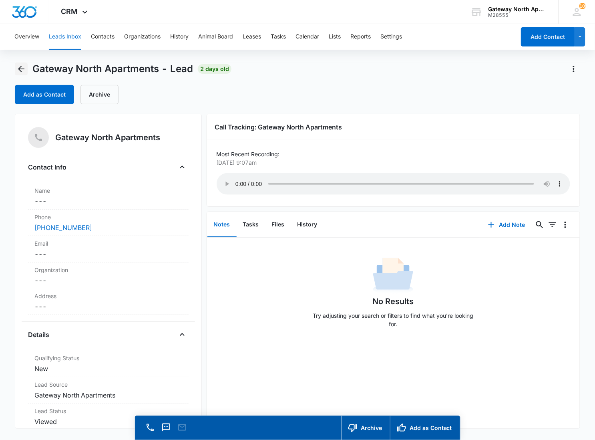
click at [25, 64] on icon "Back" at bounding box center [21, 69] width 10 height 10
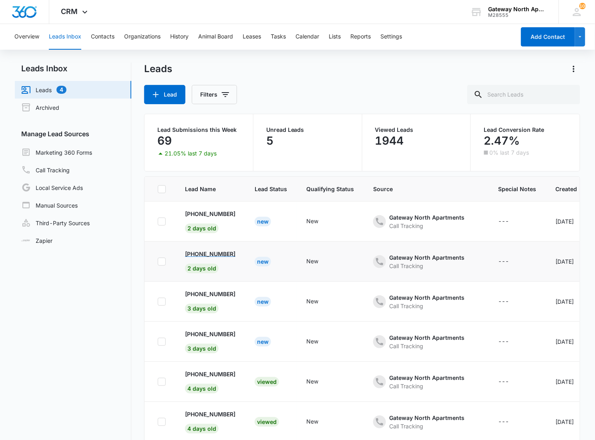
click at [219, 254] on p "[PHONE_NUMBER]" at bounding box center [210, 254] width 50 height 8
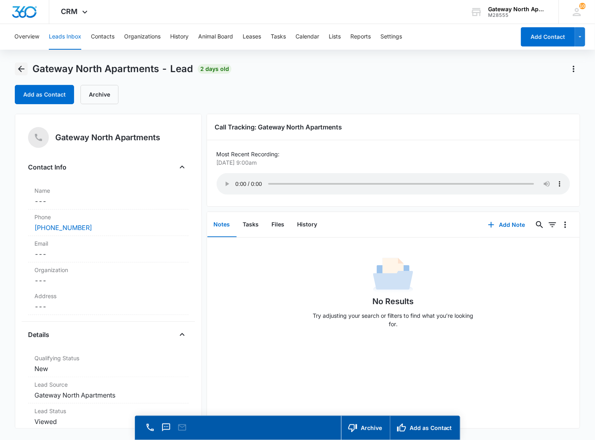
click at [22, 66] on icon "Back" at bounding box center [21, 69] width 10 height 10
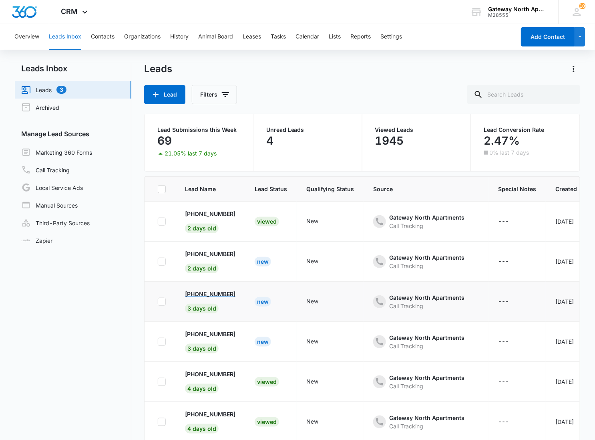
click at [197, 294] on p "[PHONE_NUMBER]" at bounding box center [210, 294] width 50 height 8
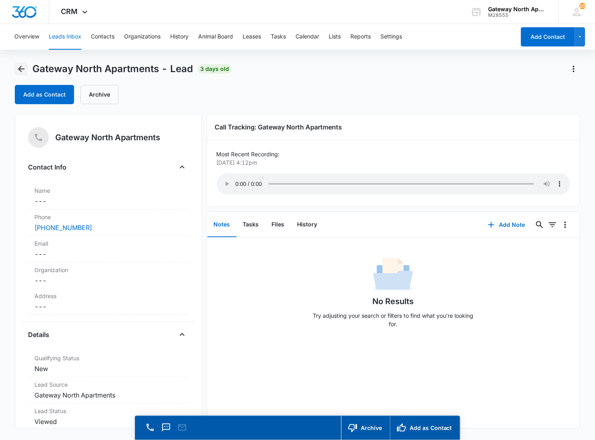
click at [20, 66] on icon "Back" at bounding box center [21, 69] width 10 height 10
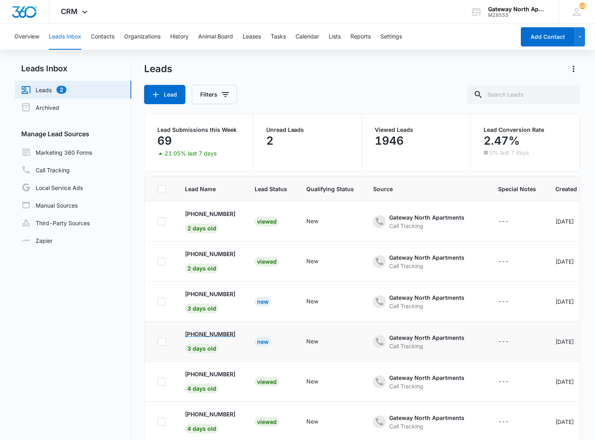
click at [206, 335] on p "[PHONE_NUMBER]" at bounding box center [210, 334] width 50 height 8
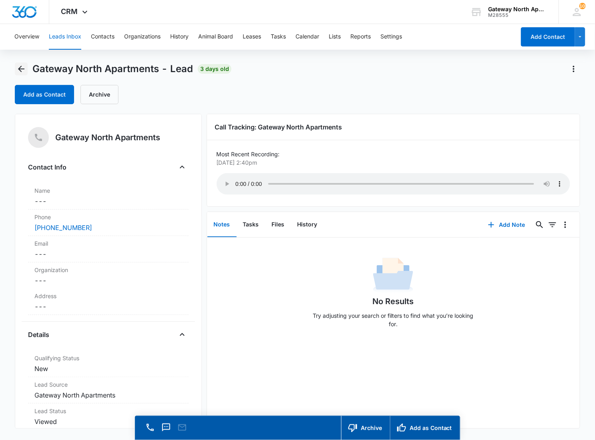
click at [23, 69] on icon "Back" at bounding box center [21, 69] width 6 height 6
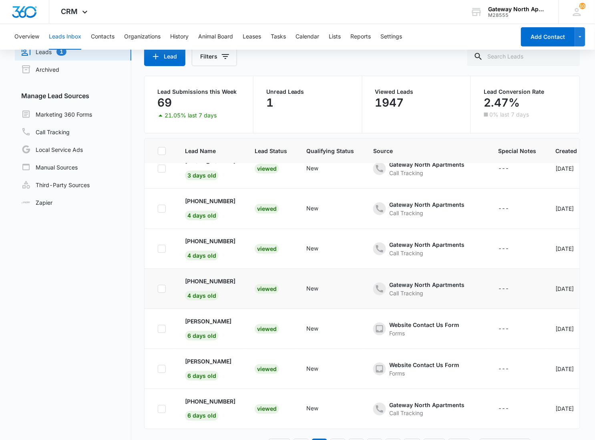
scroll to position [62, 0]
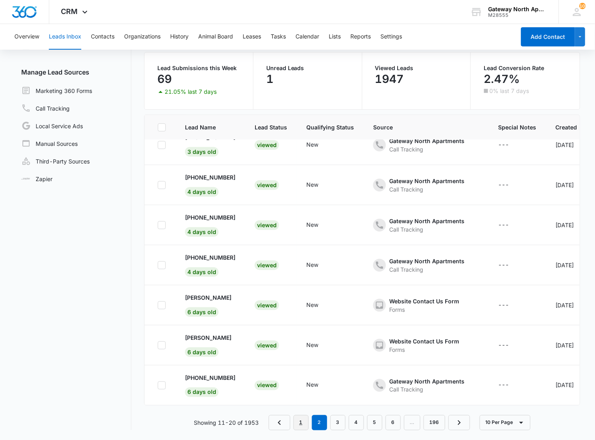
click at [304, 424] on link "1" at bounding box center [301, 422] width 15 height 15
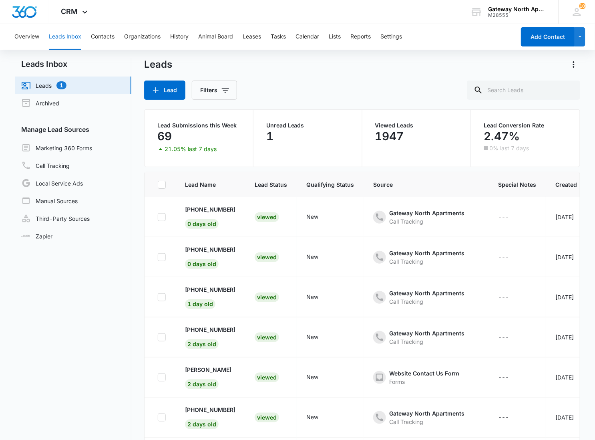
scroll to position [0, 0]
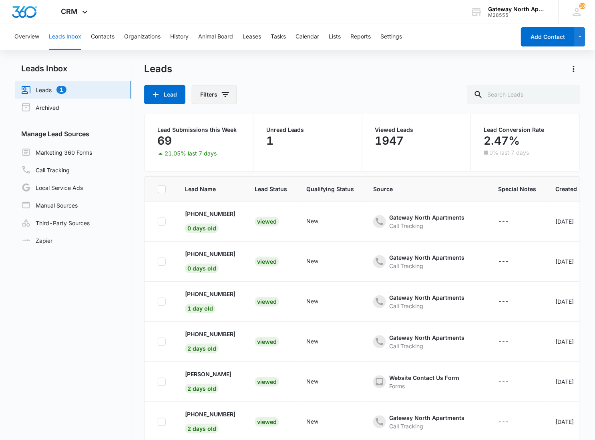
click at [233, 97] on button "Filters" at bounding box center [214, 94] width 45 height 19
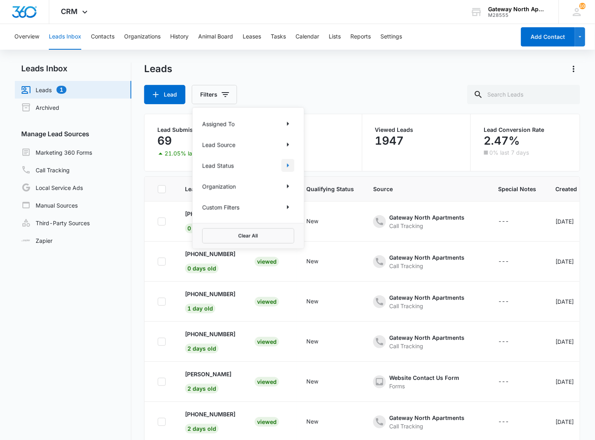
click at [284, 167] on icon "Show Lead Status filters" at bounding box center [288, 166] width 10 height 10
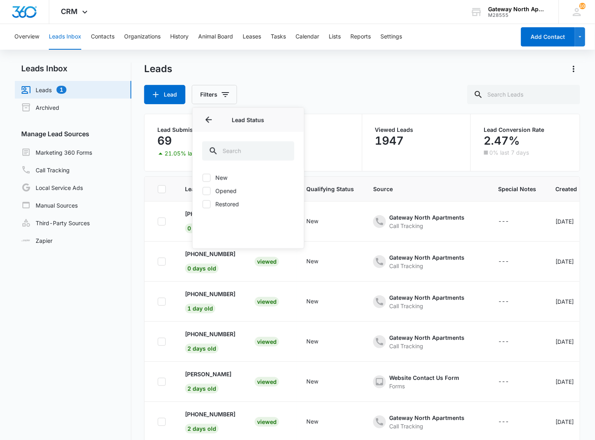
click at [219, 178] on label "New" at bounding box center [248, 177] width 92 height 8
click at [203, 178] on input "New" at bounding box center [202, 177] width 0 height 0
checkbox input "true"
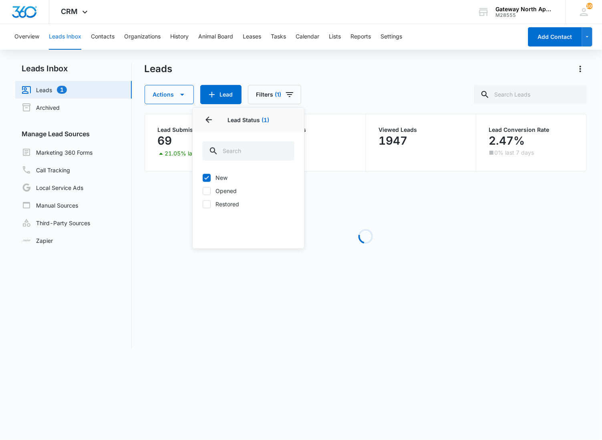
click at [353, 83] on div "Leads Actions Lead Filters (1) Assigned To Lead Source Lead Status 1 Lead Statu…" at bounding box center [366, 83] width 443 height 42
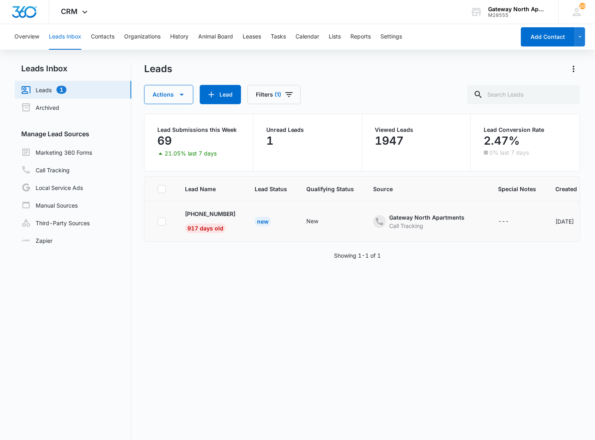
click at [212, 208] on td "[PHONE_NUMBER] 917 days old" at bounding box center [210, 222] width 70 height 40
click at [212, 212] on p "[PHONE_NUMBER]" at bounding box center [210, 214] width 50 height 8
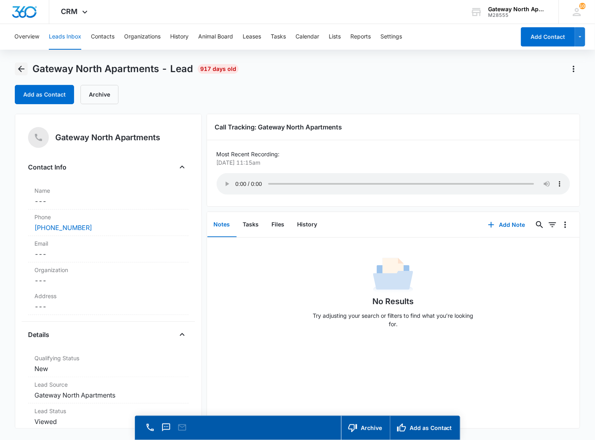
click at [20, 70] on icon "Back" at bounding box center [21, 69] width 6 height 6
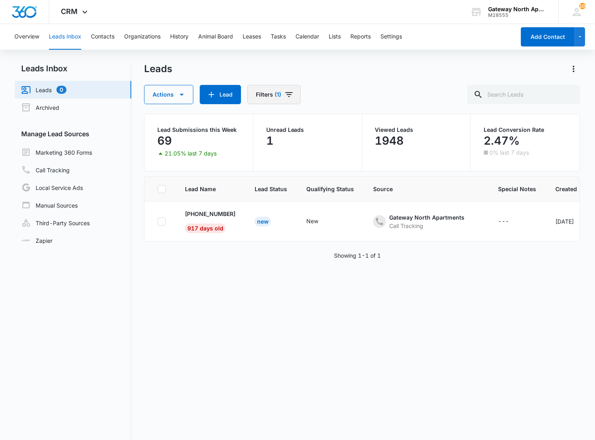
click at [280, 90] on button "Filters (1)" at bounding box center [274, 94] width 53 height 19
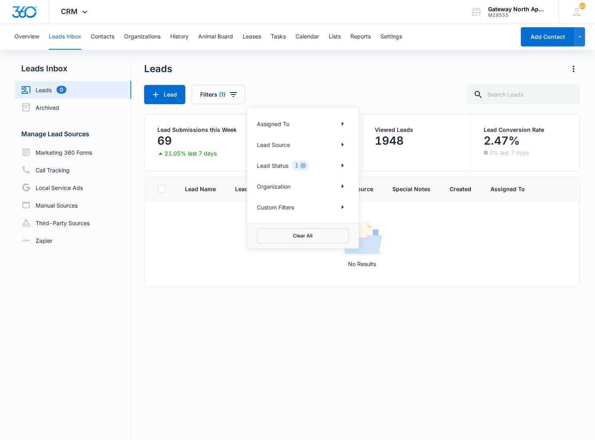
click at [303, 167] on icon "Clear" at bounding box center [303, 166] width 6 height 6
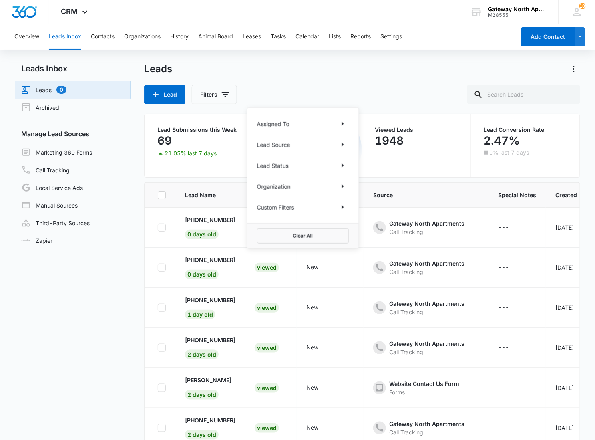
click at [308, 87] on div "Lead Filters Assigned To Lead Source Lead Status Organization Custom Filters Cl…" at bounding box center [362, 94] width 436 height 19
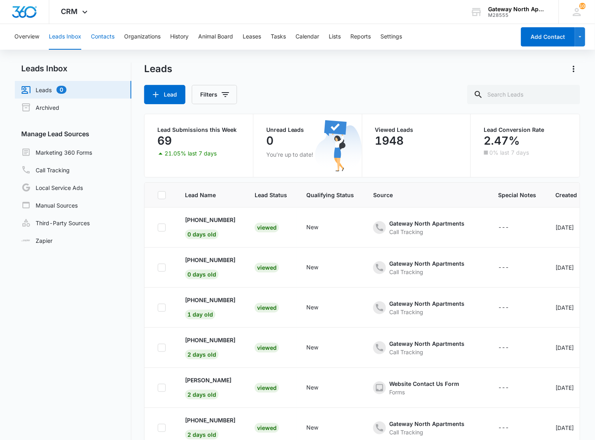
click at [105, 35] on button "Contacts" at bounding box center [103, 37] width 24 height 26
